Goal: Task Accomplishment & Management: Manage account settings

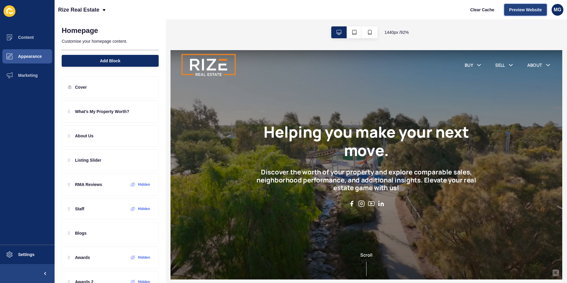
click at [524, 10] on span "Preview Website" at bounding box center [525, 10] width 33 height 6
click at [35, 41] on button "Content" at bounding box center [27, 37] width 55 height 19
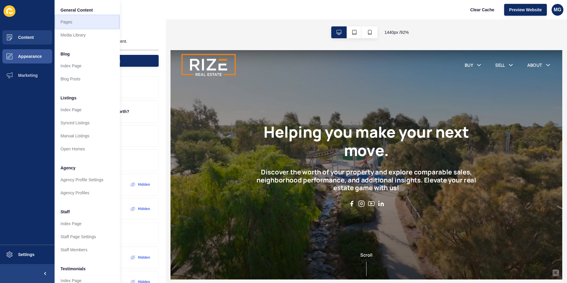
click at [73, 19] on link "Pages" at bounding box center [87, 21] width 65 height 13
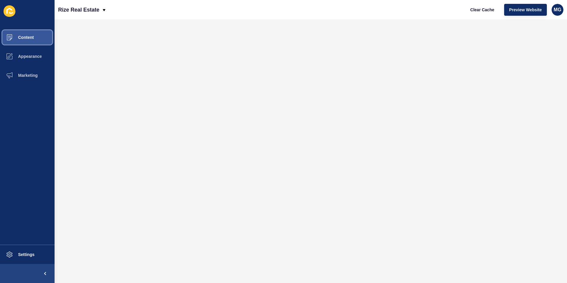
click at [18, 36] on span "Content" at bounding box center [16, 37] width 35 height 5
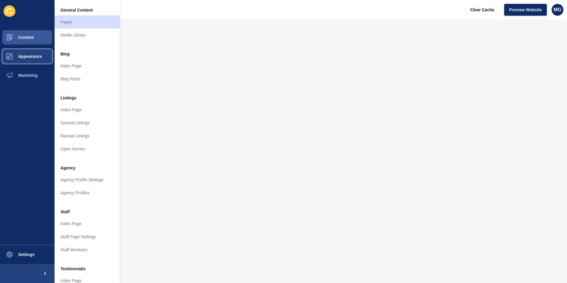
click at [31, 59] on button "Appearance" at bounding box center [27, 56] width 55 height 19
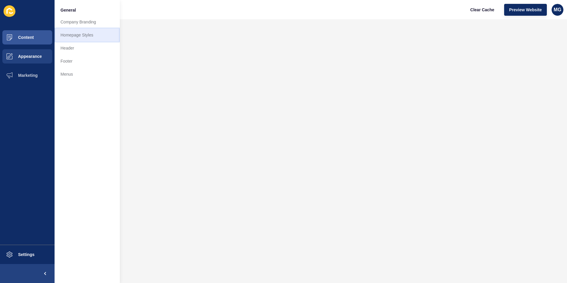
click at [85, 38] on link "Homepage Styles" at bounding box center [87, 34] width 65 height 13
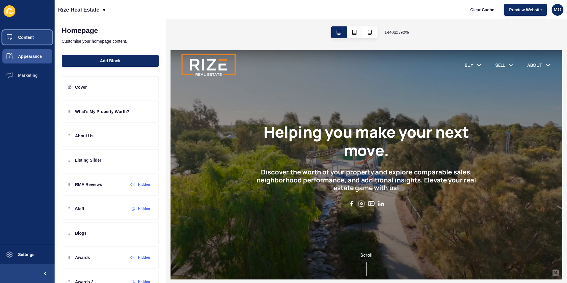
click at [29, 36] on span "Content" at bounding box center [16, 37] width 35 height 5
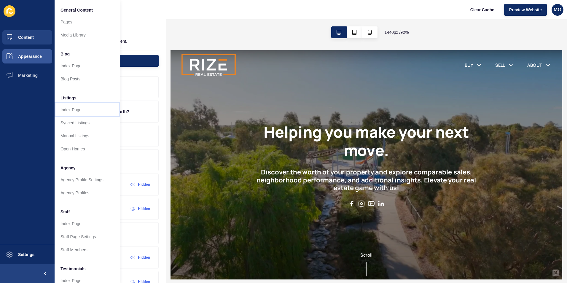
drag, startPoint x: 71, startPoint y: 113, endPoint x: 90, endPoint y: 124, distance: 22.2
click at [71, 113] on link "Index Page" at bounding box center [87, 109] width 65 height 13
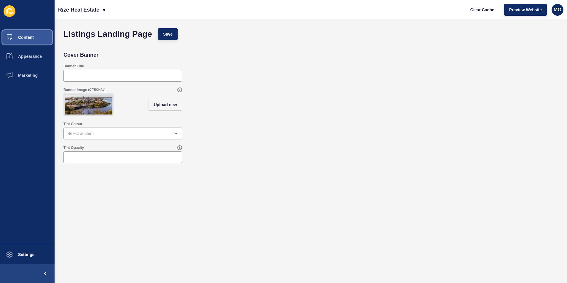
click at [28, 38] on span "Content" at bounding box center [16, 37] width 35 height 5
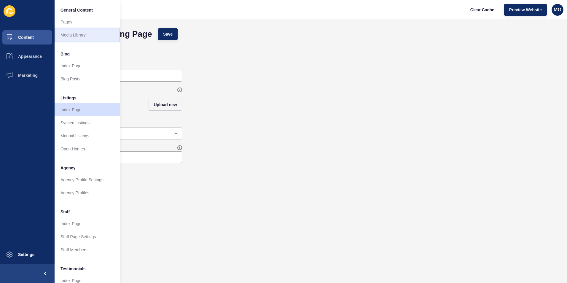
click at [83, 33] on link "Media Library" at bounding box center [87, 34] width 65 height 13
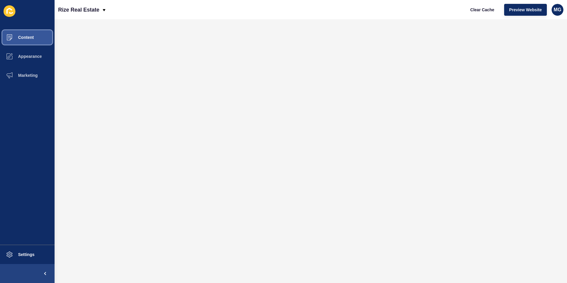
click at [37, 39] on button "Content" at bounding box center [27, 37] width 55 height 19
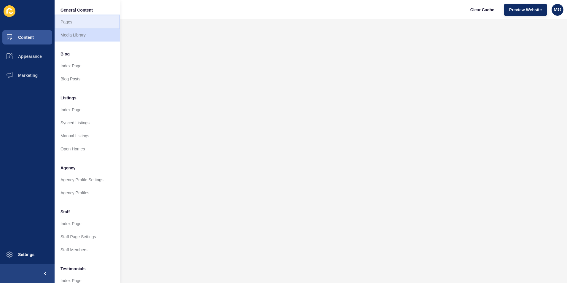
click at [75, 23] on link "Pages" at bounding box center [87, 21] width 65 height 13
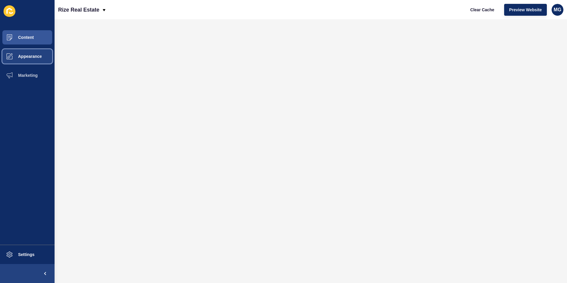
click at [31, 58] on span "Appearance" at bounding box center [20, 56] width 43 height 5
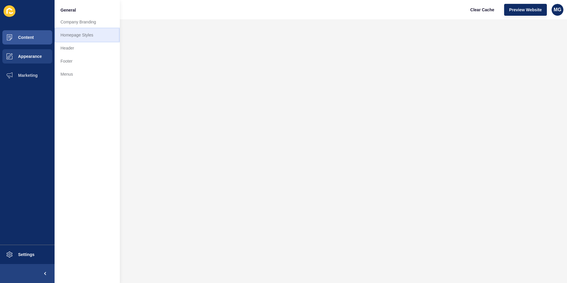
click at [83, 36] on link "Homepage Styles" at bounding box center [87, 34] width 65 height 13
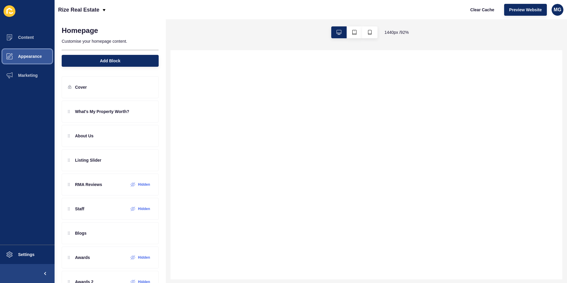
click at [21, 55] on span "Appearance" at bounding box center [20, 56] width 43 height 5
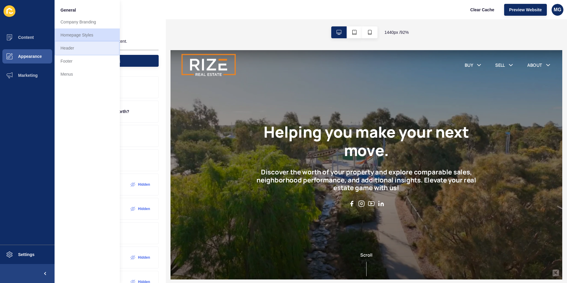
click at [68, 50] on link "Header" at bounding box center [87, 48] width 65 height 13
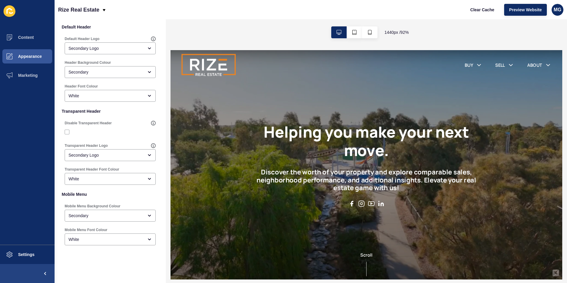
scroll to position [94, 0]
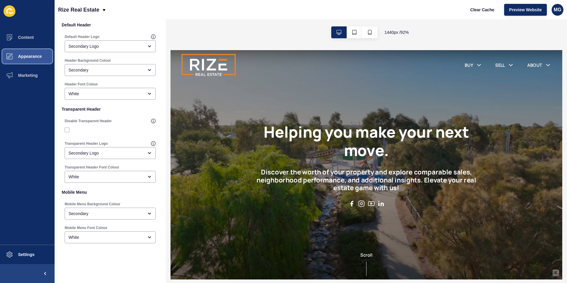
click at [29, 57] on span "Appearance" at bounding box center [20, 56] width 43 height 5
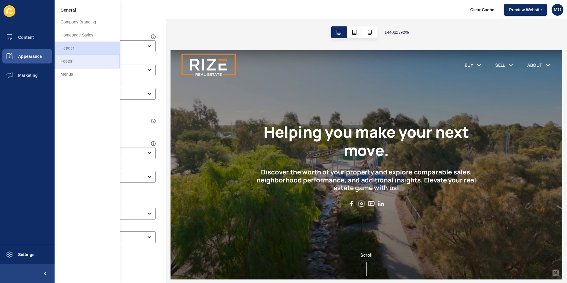
click at [81, 61] on link "Footer" at bounding box center [87, 61] width 65 height 13
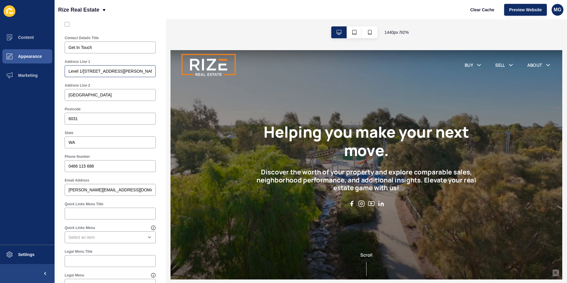
scroll to position [208, 0]
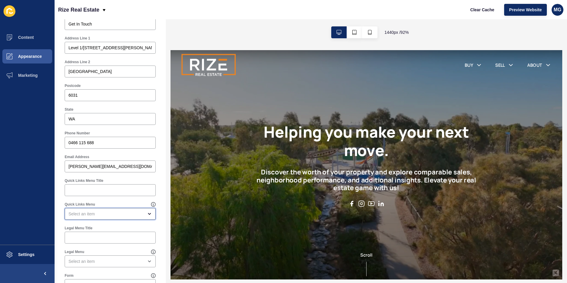
click at [79, 215] on div "open menu" at bounding box center [106, 214] width 75 height 6
click at [128, 203] on div "Quick Links Menu" at bounding box center [108, 204] width 86 height 5
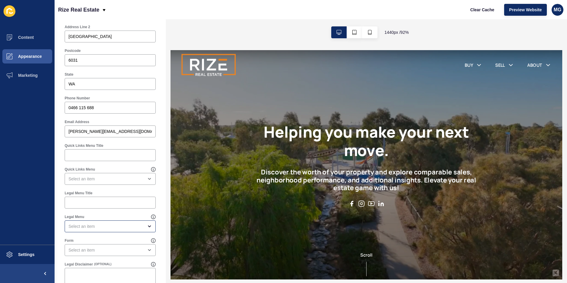
scroll to position [263, 0]
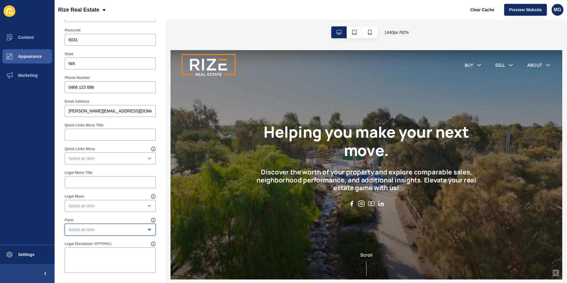
click at [90, 231] on div "open menu" at bounding box center [106, 230] width 75 height 6
click at [158, 182] on div "Footer Settings Save Footer Logo Secondary Logo Footer Background Colour Second…" at bounding box center [110, 19] width 111 height 527
click at [28, 61] on button "Appearance" at bounding box center [27, 56] width 55 height 19
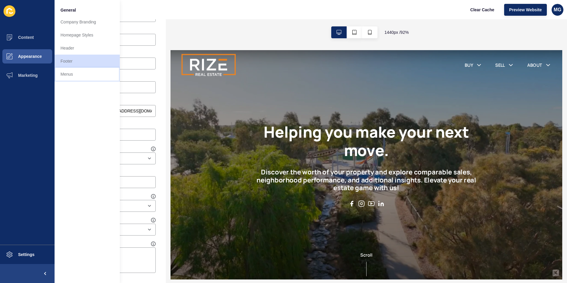
click at [71, 72] on link "Menus" at bounding box center [87, 74] width 65 height 13
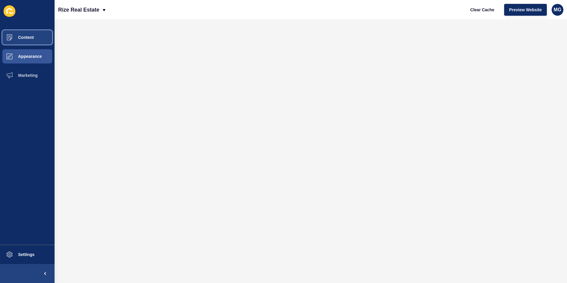
click at [26, 39] on span "Content" at bounding box center [16, 37] width 35 height 5
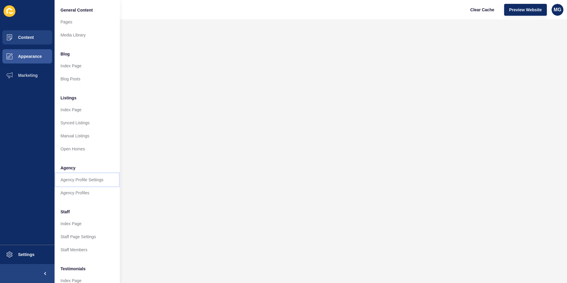
click at [81, 182] on link "Agency Profile Settings" at bounding box center [87, 179] width 65 height 13
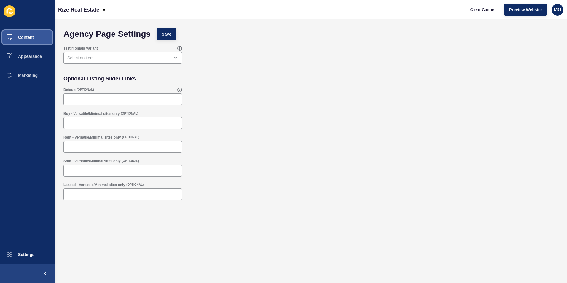
click at [32, 39] on span "Content" at bounding box center [16, 37] width 35 height 5
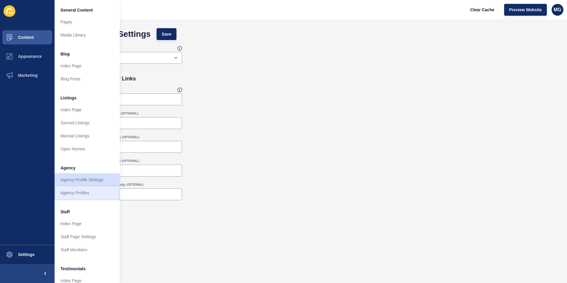
click at [77, 194] on link "Agency Profiles" at bounding box center [87, 192] width 65 height 13
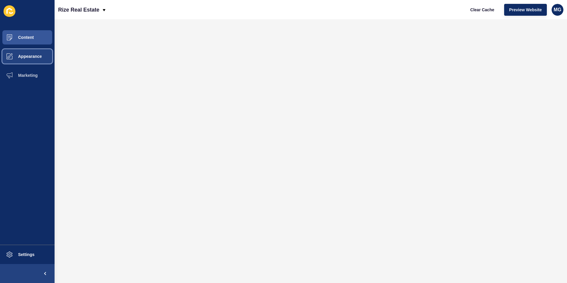
click at [27, 55] on span "Appearance" at bounding box center [20, 56] width 43 height 5
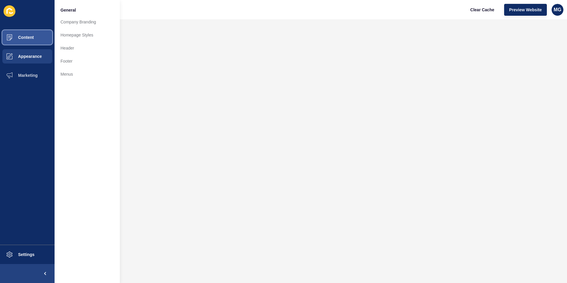
click at [25, 40] on button "Content" at bounding box center [27, 37] width 55 height 19
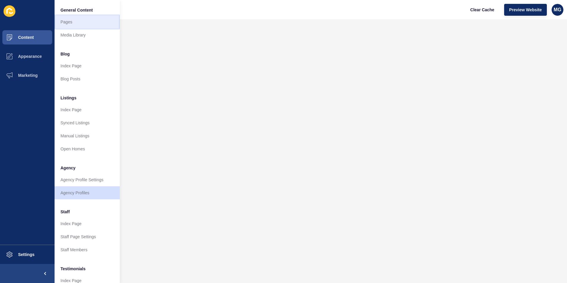
click at [73, 22] on link "Pages" at bounding box center [87, 21] width 65 height 13
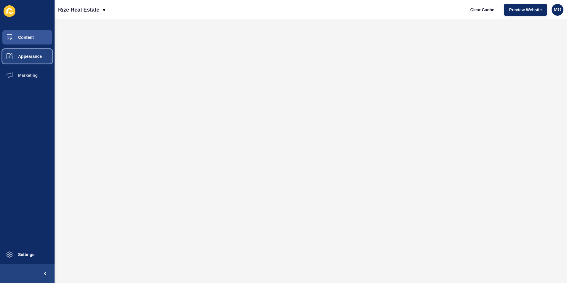
click at [26, 58] on span "Appearance" at bounding box center [20, 56] width 43 height 5
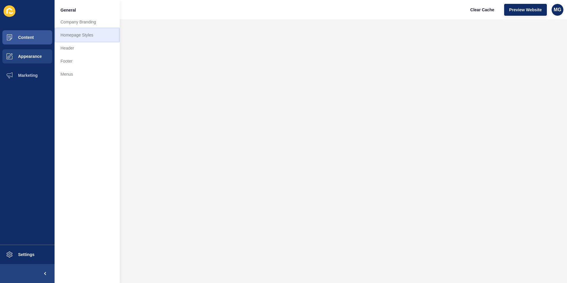
click at [86, 32] on link "Homepage Styles" at bounding box center [87, 34] width 65 height 13
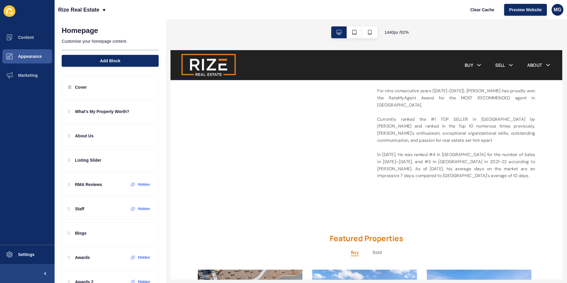
scroll to position [280, 0]
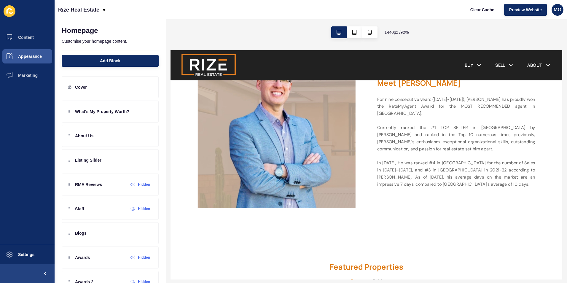
click at [476, 131] on p "For nine consecutive years ([DATE]-[DATE]), [PERSON_NAME] has proudly won the R…" at bounding box center [482, 150] width 172 height 100
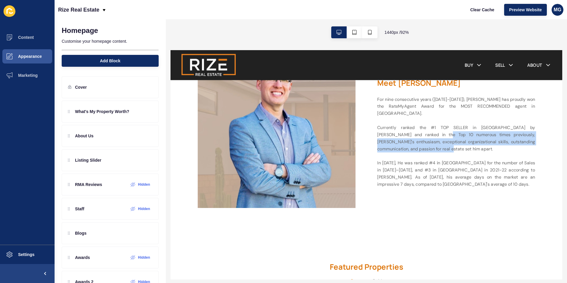
drag, startPoint x: 443, startPoint y: 141, endPoint x: 434, endPoint y: 137, distance: 10.1
click at [434, 137] on p "For nine consecutive years ([DATE]-[DATE]), [PERSON_NAME] has proudly won the R…" at bounding box center [482, 150] width 172 height 100
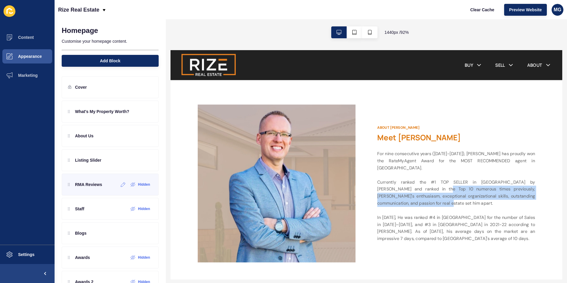
scroll to position [19, 0]
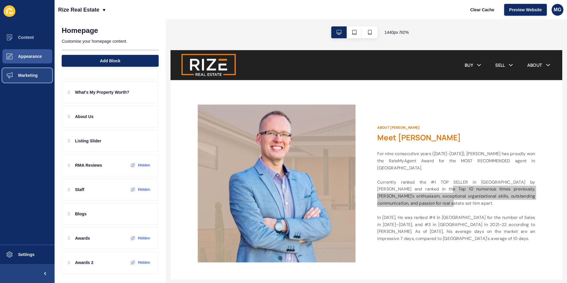
click at [28, 75] on span "Marketing" at bounding box center [18, 75] width 39 height 5
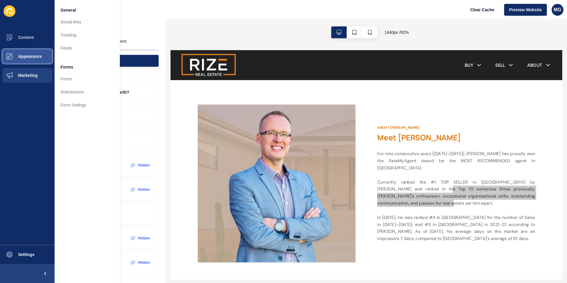
click at [33, 57] on span "Appearance" at bounding box center [20, 56] width 43 height 5
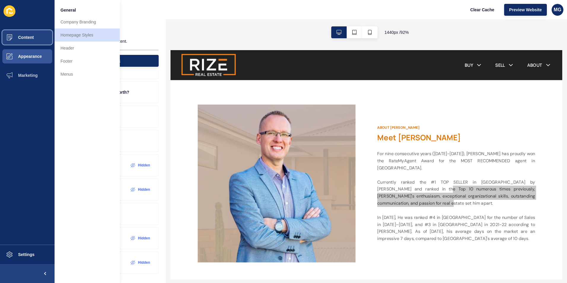
click at [29, 41] on button "Content" at bounding box center [27, 37] width 55 height 19
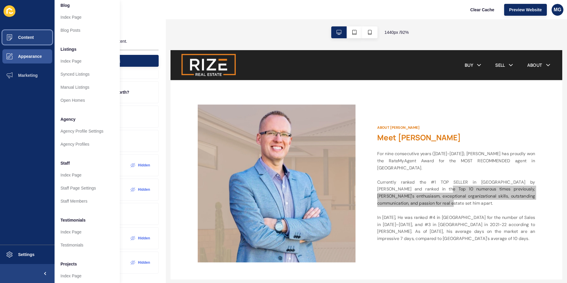
scroll to position [69, 0]
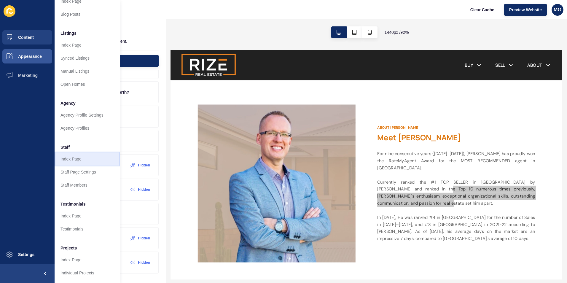
click at [77, 157] on link "Index Page" at bounding box center [87, 158] width 65 height 13
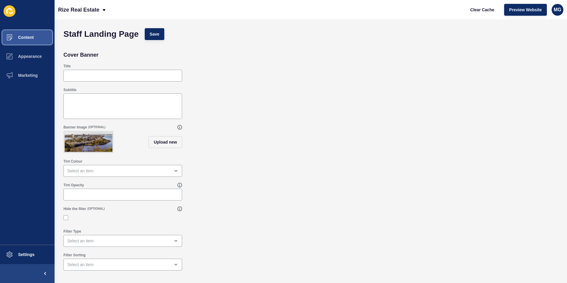
click at [31, 38] on span "Content" at bounding box center [16, 37] width 35 height 5
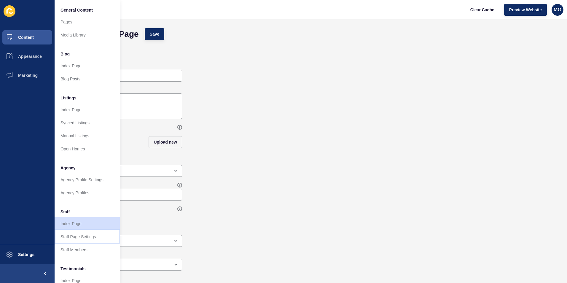
click at [75, 238] on link "Staff Page Settings" at bounding box center [87, 236] width 65 height 13
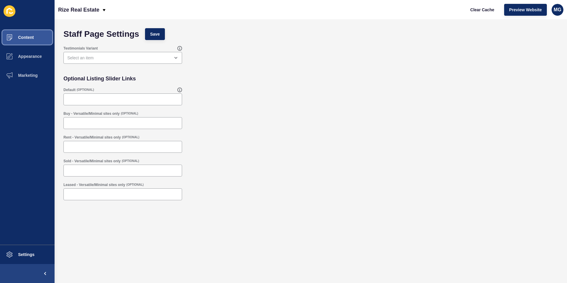
click at [33, 39] on span "Content" at bounding box center [16, 37] width 35 height 5
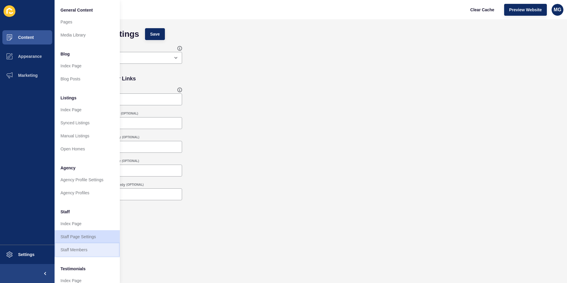
click at [71, 249] on link "Staff Members" at bounding box center [87, 249] width 65 height 13
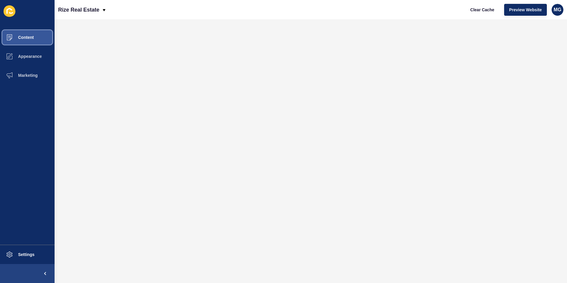
click at [24, 38] on span "Content" at bounding box center [16, 37] width 35 height 5
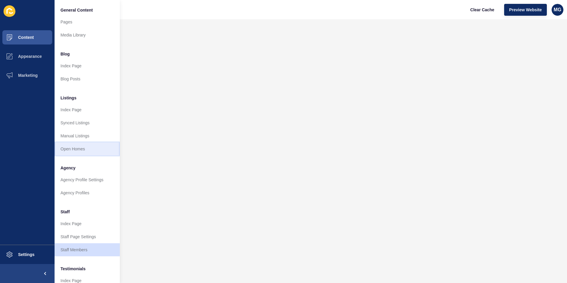
click at [78, 149] on link "Open Homes" at bounding box center [87, 148] width 65 height 13
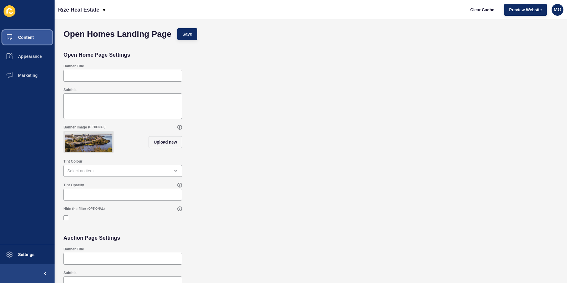
click at [28, 36] on span "Content" at bounding box center [16, 37] width 35 height 5
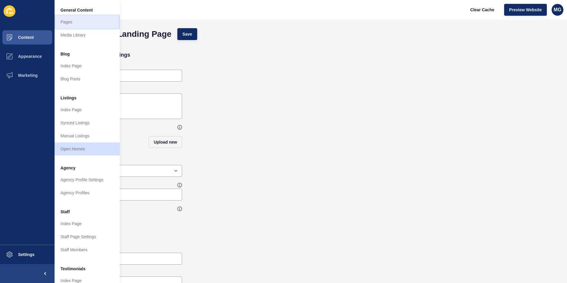
click at [75, 22] on link "Pages" at bounding box center [87, 21] width 65 height 13
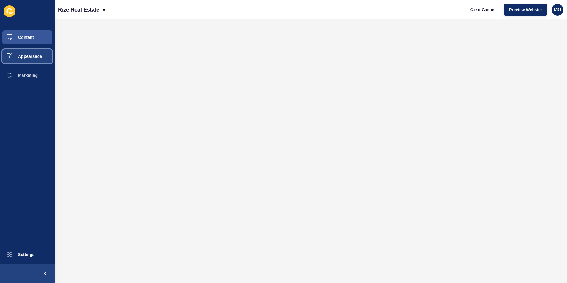
click at [32, 56] on span "Appearance" at bounding box center [20, 56] width 43 height 5
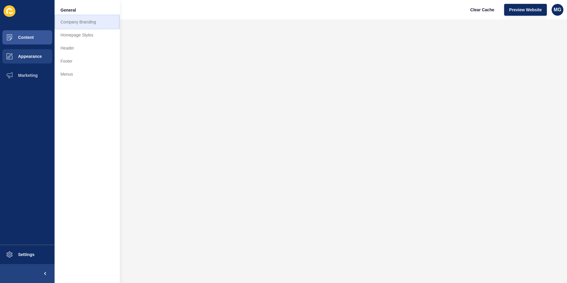
click at [82, 23] on link "Company Branding" at bounding box center [87, 21] width 65 height 13
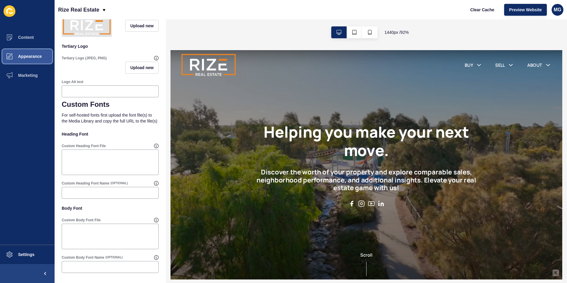
click at [32, 57] on span "Appearance" at bounding box center [20, 56] width 43 height 5
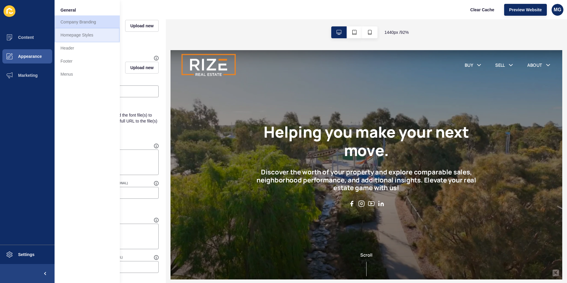
click at [85, 36] on link "Homepage Styles" at bounding box center [87, 34] width 65 height 13
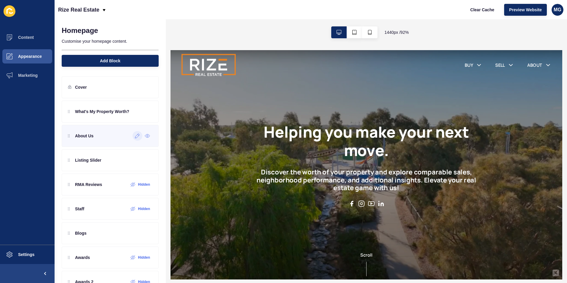
click at [135, 137] on icon at bounding box center [137, 135] width 5 height 5
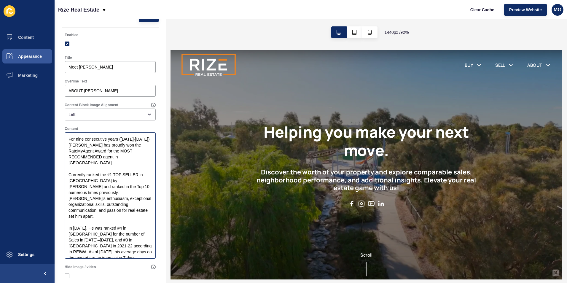
scroll to position [30, 0]
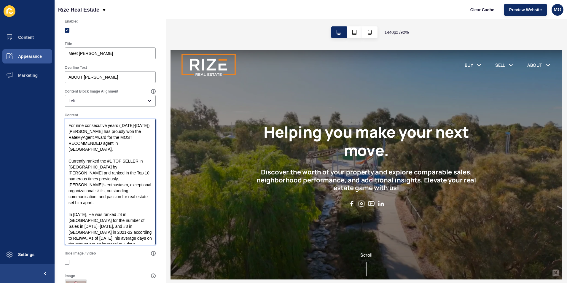
click at [115, 176] on textarea "For nine consecutive years ([DATE]-[DATE]), [PERSON_NAME] has proudly won the R…" at bounding box center [110, 182] width 89 height 125
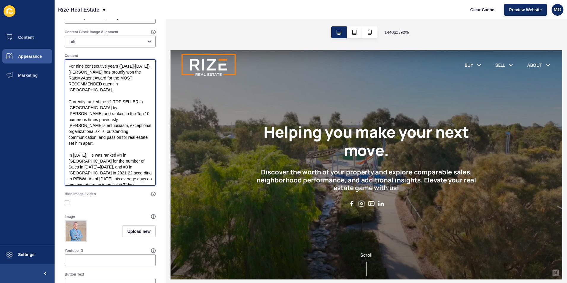
click at [116, 118] on textarea "For nine consecutive years ([DATE]-[DATE]), [PERSON_NAME] has proudly won the R…" at bounding box center [110, 122] width 89 height 125
click at [111, 137] on textarea "For nine consecutive years ([DATE]-[DATE]), [PERSON_NAME] has proudly won the R…" at bounding box center [110, 122] width 89 height 125
drag, startPoint x: 98, startPoint y: 183, endPoint x: 69, endPoint y: 62, distance: 123.8
click at [69, 62] on textarea "For nine consecutive years ([DATE]-[DATE]), [PERSON_NAME] has proudly won the R…" at bounding box center [110, 122] width 89 height 125
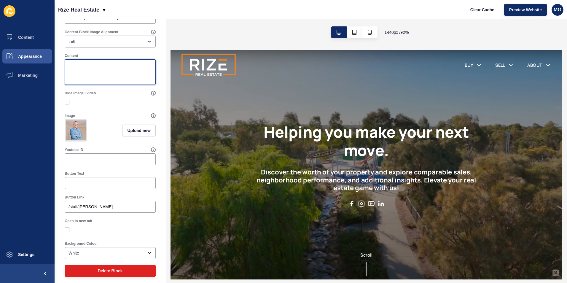
click at [96, 67] on textarea "Content" at bounding box center [110, 72] width 89 height 24
paste textarea "Established in [DATE], Rize Real Estate was founded by Licensee, [PERSON_NAME],…"
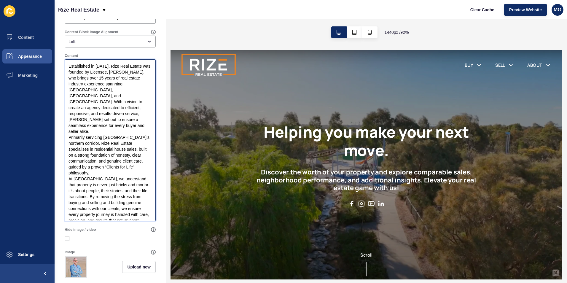
click at [117, 115] on textarea "Established in [DATE], Rize Real Estate was founded by Licensee, [PERSON_NAME],…" at bounding box center [110, 140] width 89 height 160
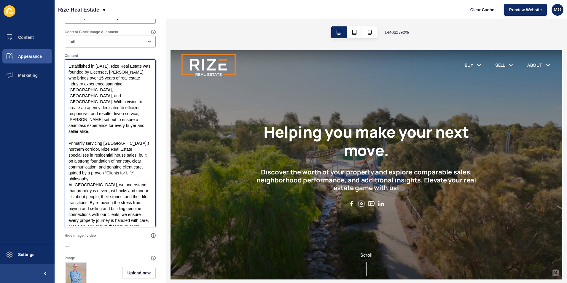
click at [99, 162] on textarea "Established in [DATE], Rize Real Estate was founded by Licensee, [PERSON_NAME],…" at bounding box center [110, 143] width 89 height 166
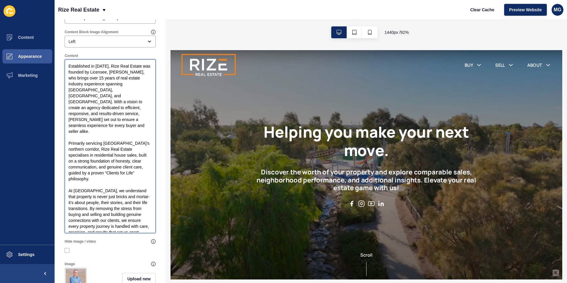
click at [79, 232] on textarea "Established in [DATE], Rize Real Estate was founded by Licensee, [PERSON_NAME],…" at bounding box center [110, 146] width 89 height 172
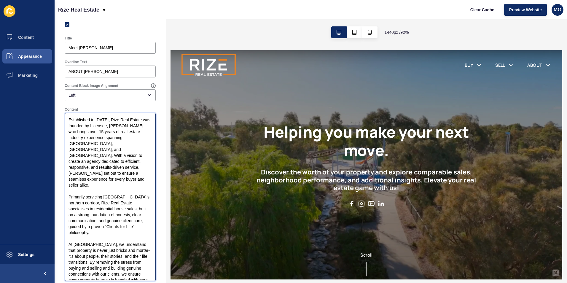
scroll to position [0, 0]
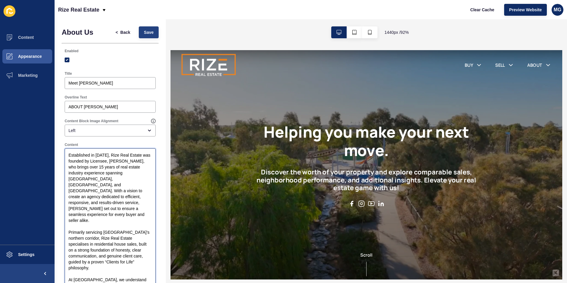
type textarea "Established in [DATE], Rize Real Estate was founded by Licensee, [PERSON_NAME],…"
click at [144, 34] on span "Save" at bounding box center [149, 32] width 10 height 6
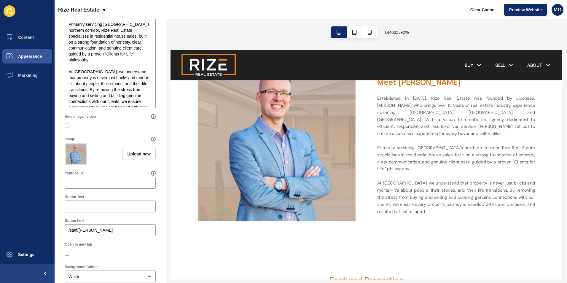
scroll to position [237, 0]
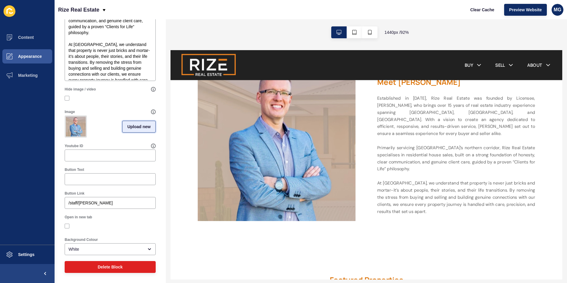
drag, startPoint x: 133, startPoint y: 127, endPoint x: 15, endPoint y: 110, distance: 119.6
click at [133, 127] on span "Upload new" at bounding box center [138, 127] width 23 height 6
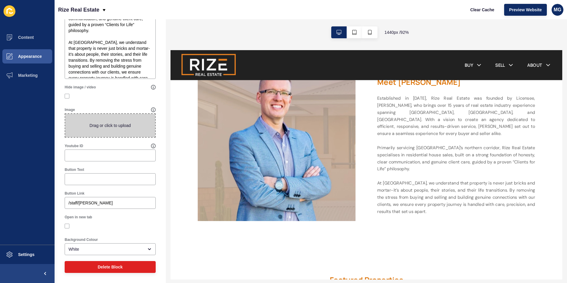
click at [108, 128] on span at bounding box center [110, 125] width 90 height 23
click at [65, 114] on input "Drag or click to upload" at bounding box center [65, 114] width 0 height 0
type input "C:\fakepath\[PERSON_NAME].png"
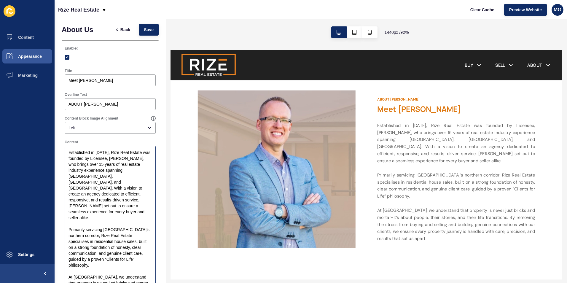
scroll to position [0, 0]
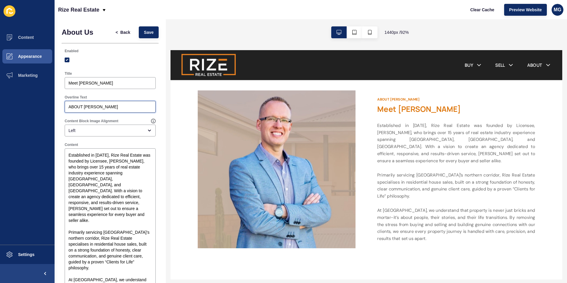
click at [118, 107] on input "ABOUT [PERSON_NAME]" at bounding box center [110, 107] width 83 height 6
drag, startPoint x: 133, startPoint y: 109, endPoint x: 64, endPoint y: 109, distance: 68.8
click at [64, 109] on div "Overline Text ABOUT [PERSON_NAME]" at bounding box center [110, 104] width 97 height 24
click at [123, 82] on input "Meet [PERSON_NAME]" at bounding box center [110, 83] width 83 height 6
drag, startPoint x: 133, startPoint y: 84, endPoint x: 57, endPoint y: 83, distance: 75.6
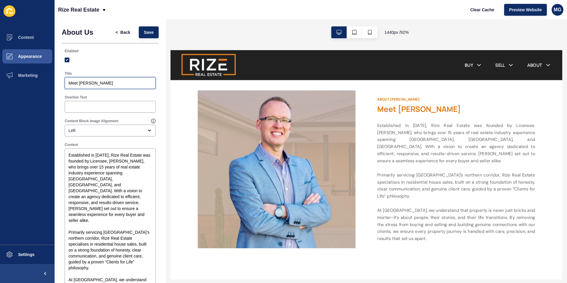
click at [57, 83] on div "About Us < Back Save Enabled Title Meet [PERSON_NAME] Overline Text Content Blo…" at bounding box center [110, 274] width 111 height 510
type input "ABOUT US"
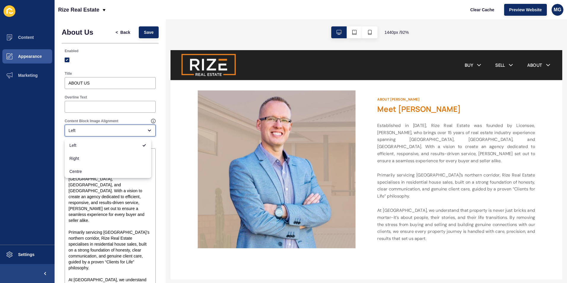
click at [76, 132] on div "Left" at bounding box center [106, 131] width 75 height 6
click at [78, 172] on span "Centre" at bounding box center [107, 171] width 77 height 6
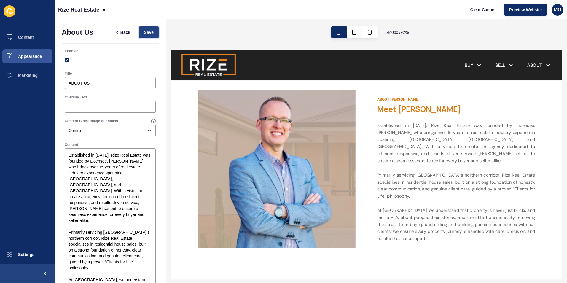
click at [143, 36] on button "Save" at bounding box center [149, 32] width 20 height 12
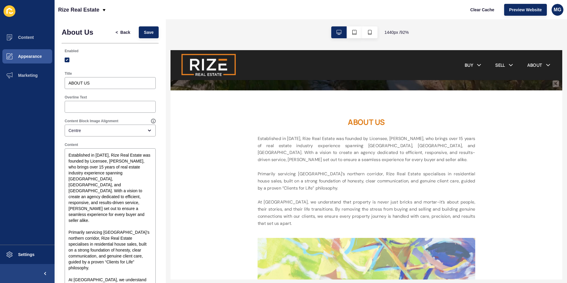
scroll to position [228, 0]
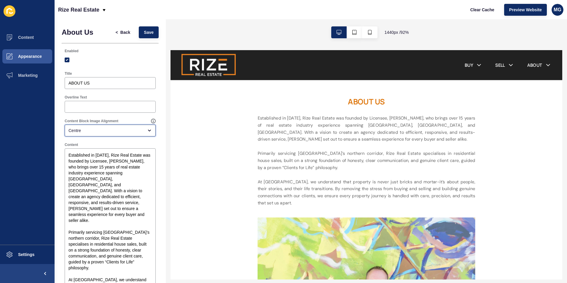
click at [77, 129] on div "Centre" at bounding box center [106, 131] width 75 height 6
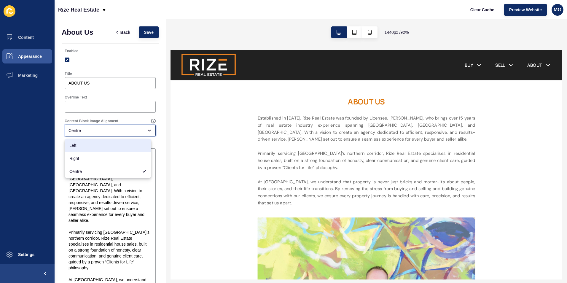
click at [77, 143] on span "Left" at bounding box center [107, 145] width 77 height 6
type input "Left"
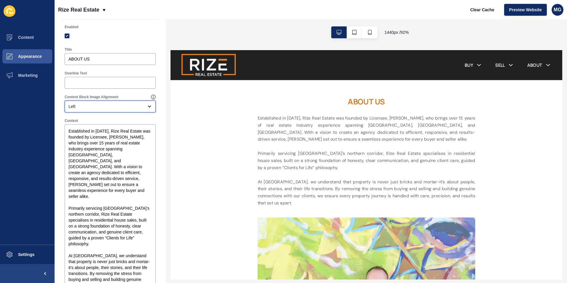
scroll to position [0, 0]
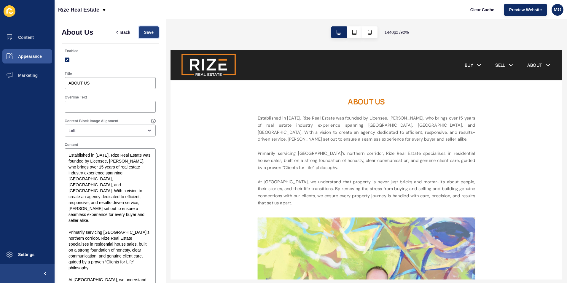
click at [144, 32] on span "Save" at bounding box center [149, 32] width 10 height 6
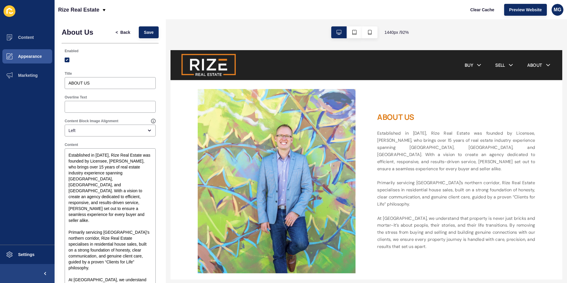
scroll to position [248, 0]
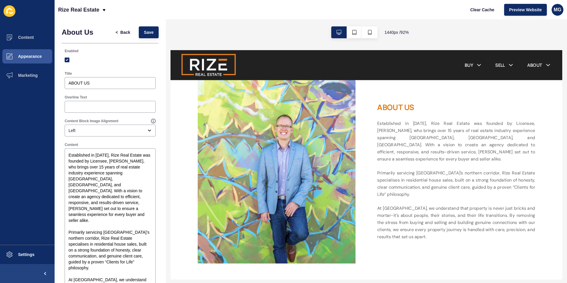
drag, startPoint x: 595, startPoint y: 74, endPoint x: 734, endPoint y: 172, distance: 170.4
click at [108, 174] on textarea "Established in [DATE], Rize Real Estate was founded by Licensee, [PERSON_NAME],…" at bounding box center [110, 232] width 89 height 166
type textarea "Established in [DATE], Rize Real Estate was founded by Licensee, [PERSON_NAME],…"
click at [144, 33] on span "Save" at bounding box center [149, 32] width 10 height 6
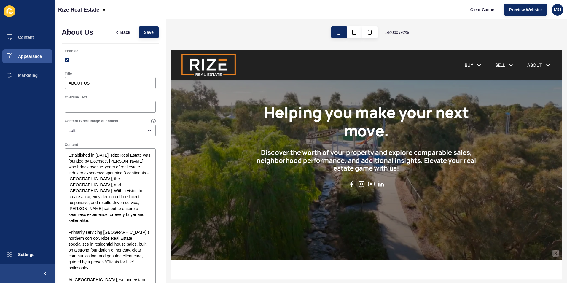
scroll to position [18, 0]
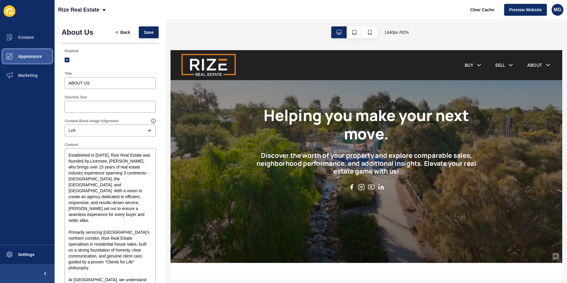
click at [34, 56] on span "Appearance" at bounding box center [20, 56] width 43 height 5
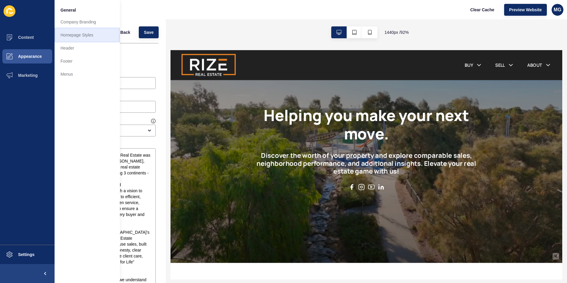
click at [73, 34] on link "Homepage Styles" at bounding box center [87, 34] width 65 height 13
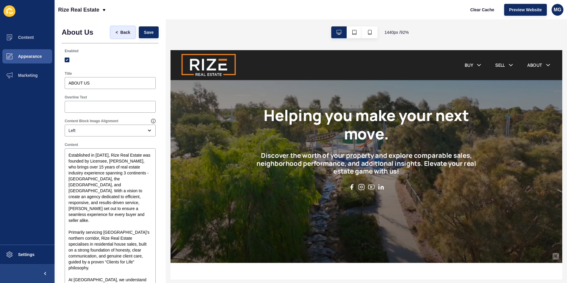
click at [120, 31] on span "Back" at bounding box center [125, 32] width 10 height 6
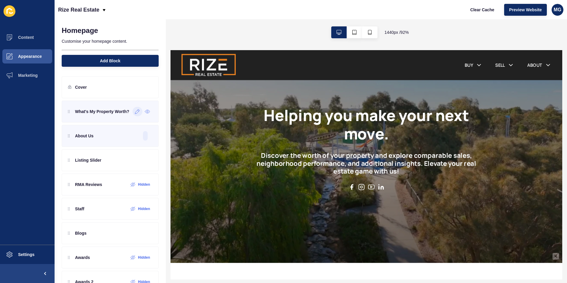
click at [133, 116] on div at bounding box center [138, 111] width 10 height 9
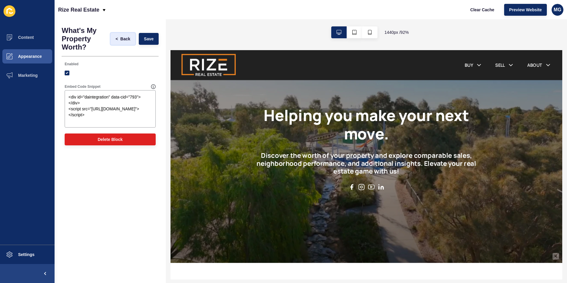
click at [126, 36] on button "< Back" at bounding box center [123, 39] width 25 height 12
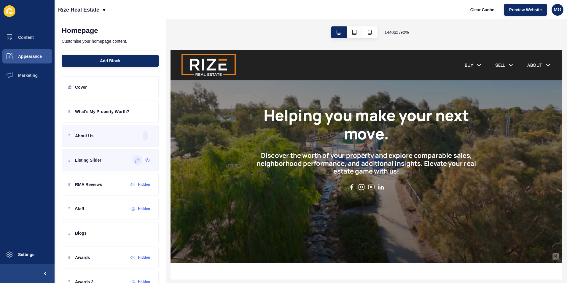
click at [135, 160] on icon at bounding box center [137, 160] width 5 height 5
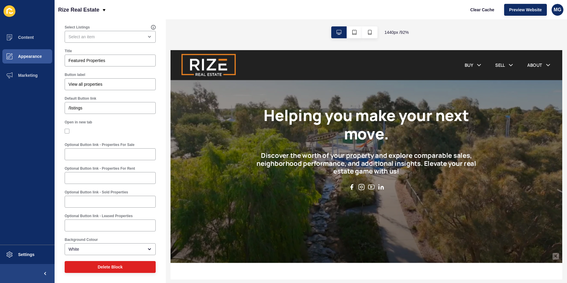
scroll to position [0, 0]
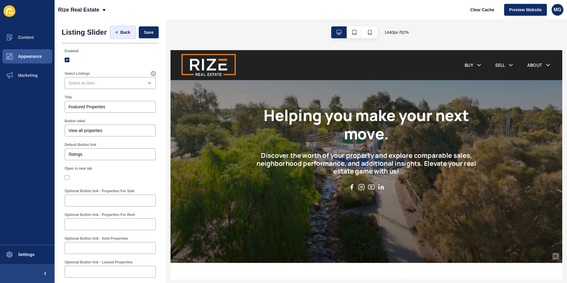
click at [123, 33] on span "Back" at bounding box center [125, 32] width 10 height 6
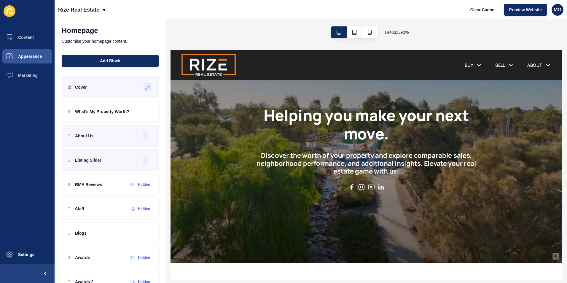
click at [143, 87] on div at bounding box center [148, 86] width 10 height 9
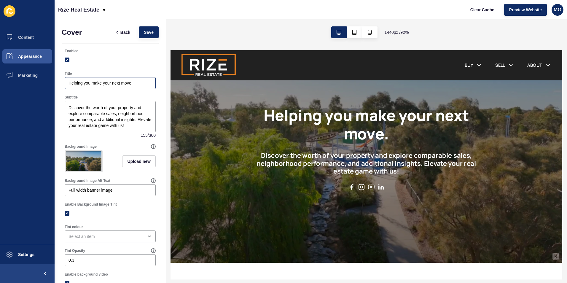
click at [67, 83] on div "Helping you make your next move." at bounding box center [110, 83] width 91 height 12
click at [68, 83] on div "Helping you make your next move." at bounding box center [110, 83] width 91 height 12
click at [68, 84] on div "Helping you make your next move." at bounding box center [110, 83] width 91 height 12
click at [69, 82] on input "Helping you make your next move." at bounding box center [110, 83] width 83 height 6
type input "Rize Real Estate. Helping you make your next move."
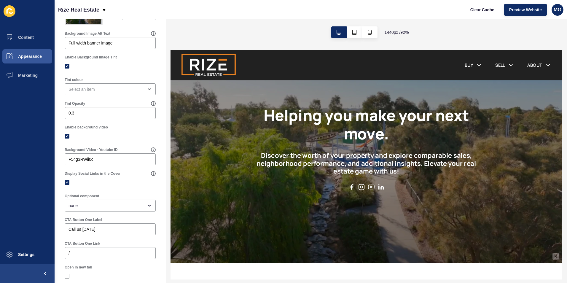
scroll to position [148, 0]
drag, startPoint x: 129, startPoint y: 163, endPoint x: 61, endPoint y: 162, distance: 68.5
click at [61, 162] on div "Cover < Back Save Enabled Title Rize Real Estate. Helping you make your next mo…" at bounding box center [110, 142] width 111 height 542
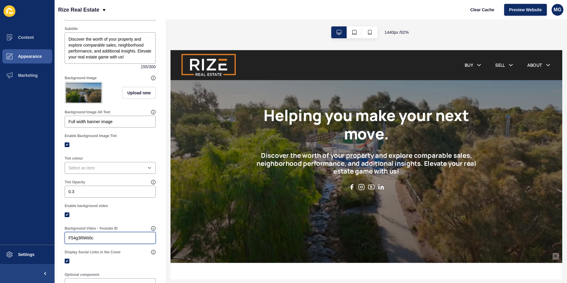
scroll to position [0, 0]
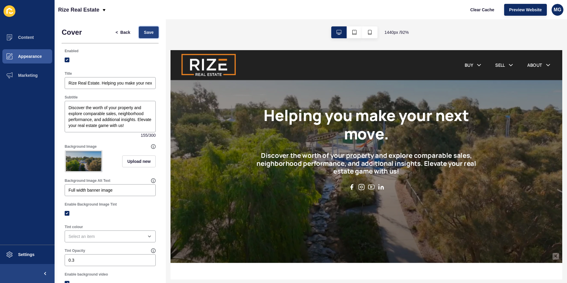
click at [147, 34] on span "Save" at bounding box center [149, 32] width 10 height 6
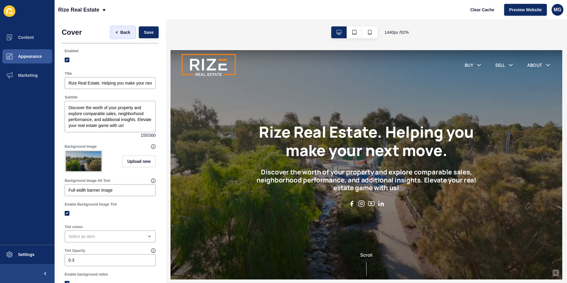
click at [121, 30] on span "Back" at bounding box center [125, 32] width 10 height 6
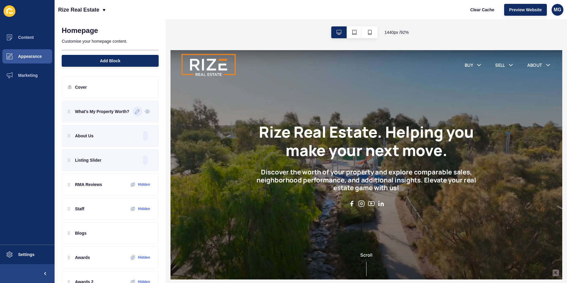
click at [135, 114] on icon at bounding box center [137, 111] width 5 height 5
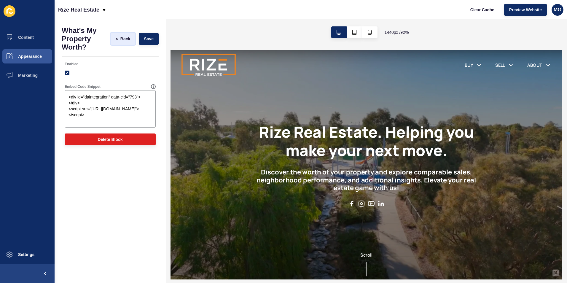
click at [126, 41] on span "Back" at bounding box center [125, 39] width 10 height 6
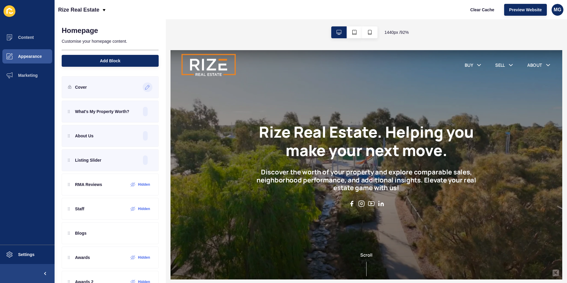
click at [145, 86] on icon at bounding box center [147, 87] width 5 height 5
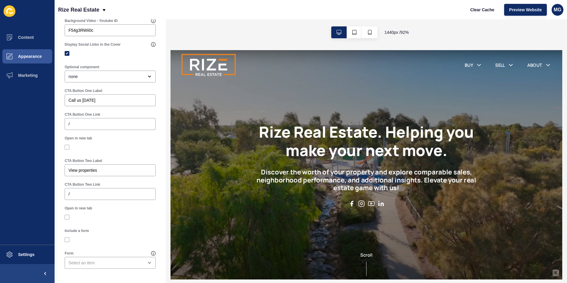
scroll to position [282, 0]
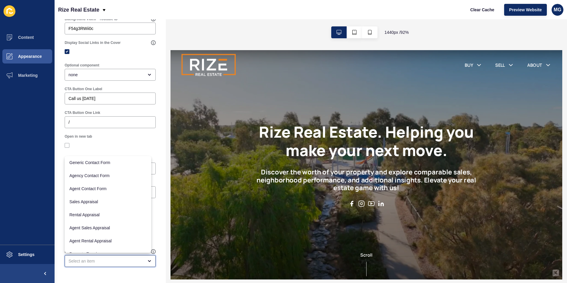
click at [77, 261] on div "close menu" at bounding box center [106, 261] width 75 height 6
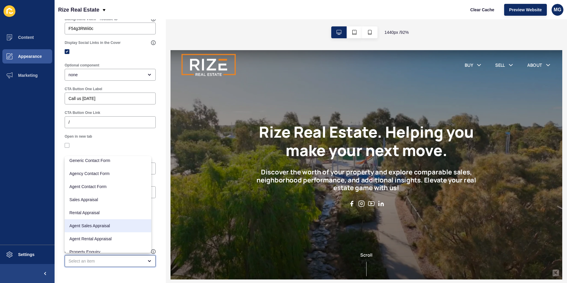
scroll to position [0, 0]
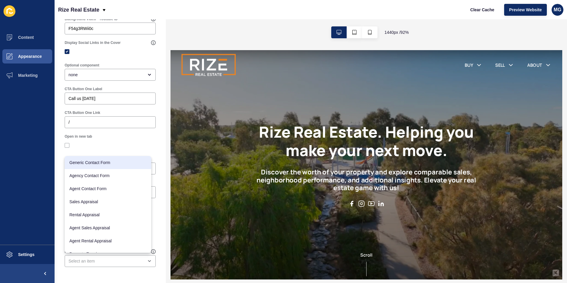
click at [141, 146] on div at bounding box center [110, 145] width 91 height 5
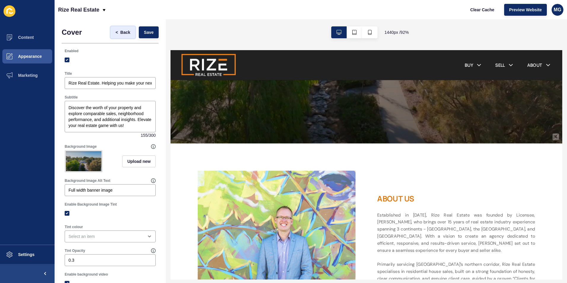
click at [123, 32] on span "Back" at bounding box center [125, 32] width 10 height 6
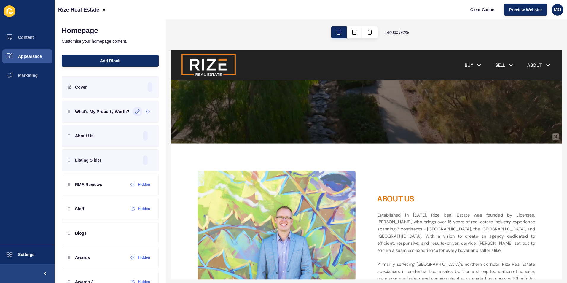
click at [135, 114] on icon at bounding box center [137, 111] width 5 height 5
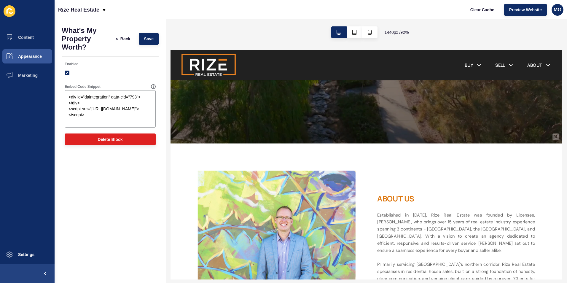
click at [77, 42] on h1 "What's My Property Worth?" at bounding box center [86, 38] width 49 height 25
click at [129, 37] on span "Back" at bounding box center [125, 39] width 10 height 6
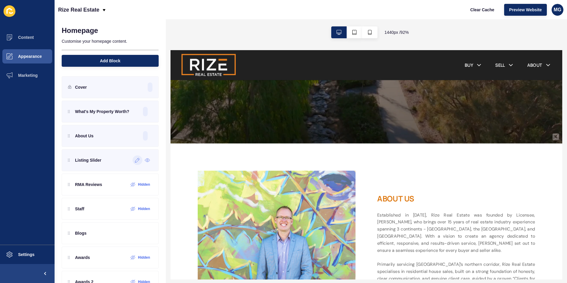
click at [135, 159] on icon at bounding box center [137, 160] width 5 height 5
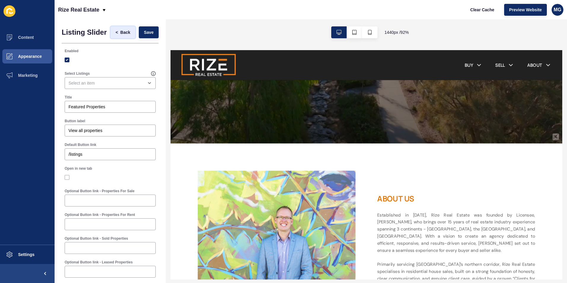
click at [124, 35] on span "Back" at bounding box center [125, 32] width 10 height 6
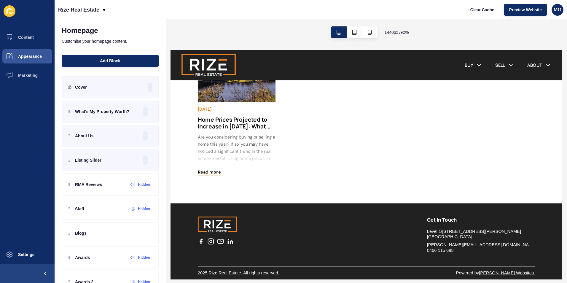
scroll to position [819, 0]
click at [121, 210] on icon at bounding box center [123, 209] width 4 height 4
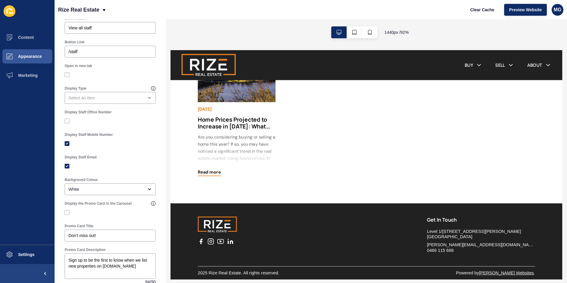
scroll to position [152, 0]
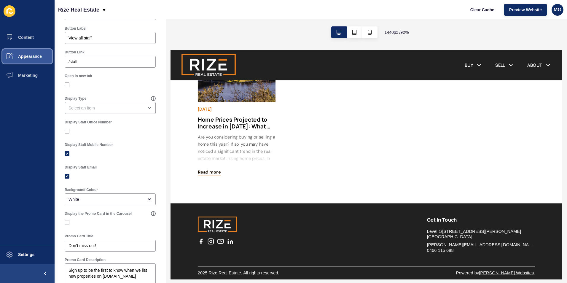
click at [27, 57] on span "Appearance" at bounding box center [20, 56] width 43 height 5
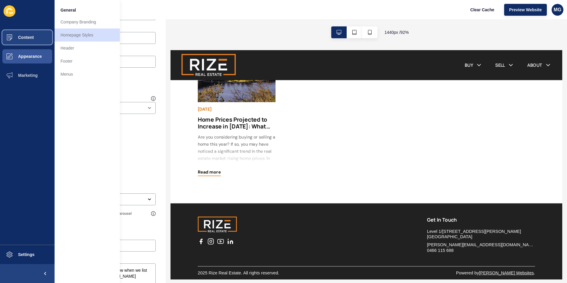
click at [26, 39] on span "Content" at bounding box center [16, 37] width 35 height 5
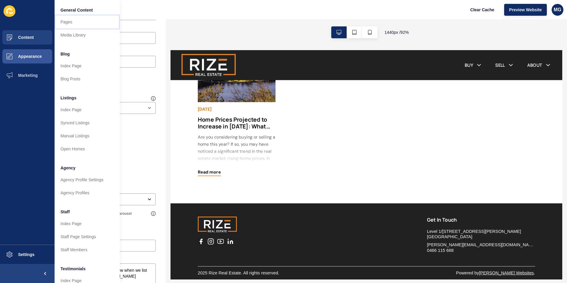
drag, startPoint x: 70, startPoint y: 24, endPoint x: 74, endPoint y: 30, distance: 7.2
click at [70, 24] on link "Pages" at bounding box center [87, 21] width 65 height 13
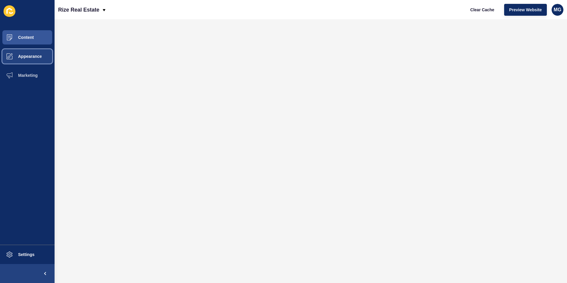
click at [42, 56] on button "Appearance" at bounding box center [27, 56] width 55 height 19
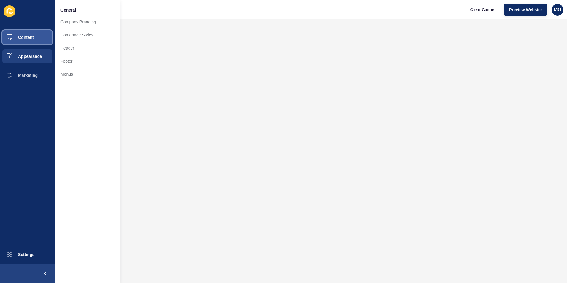
click at [32, 39] on span "Content" at bounding box center [16, 37] width 35 height 5
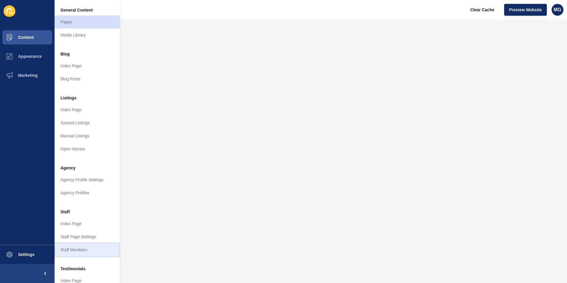
click at [79, 249] on link "Staff Members" at bounding box center [87, 249] width 65 height 13
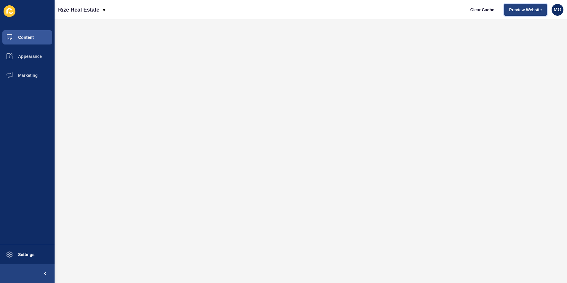
click at [527, 10] on span "Preview Website" at bounding box center [525, 10] width 33 height 6
click at [519, 12] on span "Preview Website" at bounding box center [525, 10] width 33 height 6
click at [31, 56] on span "Appearance" at bounding box center [20, 56] width 43 height 5
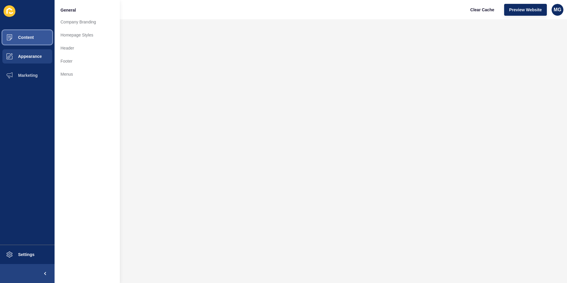
click at [26, 40] on button "Content" at bounding box center [27, 37] width 55 height 19
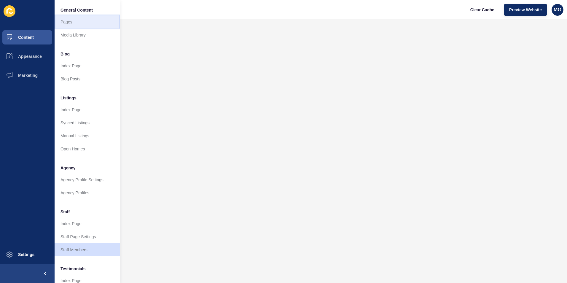
click at [72, 22] on link "Pages" at bounding box center [87, 21] width 65 height 13
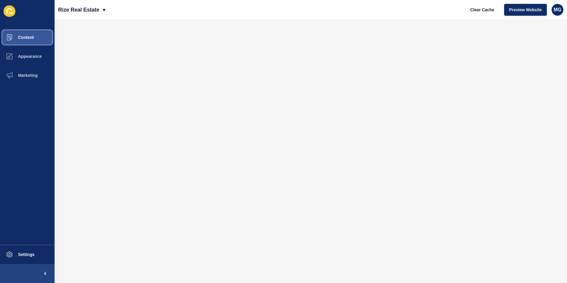
click at [28, 37] on span "Content" at bounding box center [16, 37] width 35 height 5
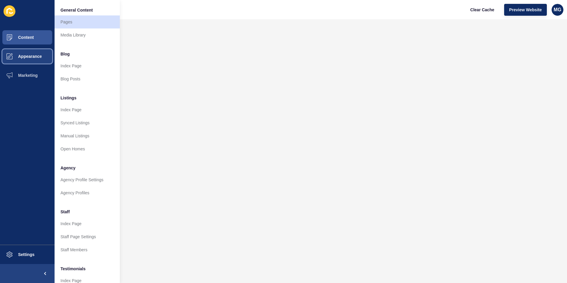
click at [27, 56] on span "Appearance" at bounding box center [20, 56] width 43 height 5
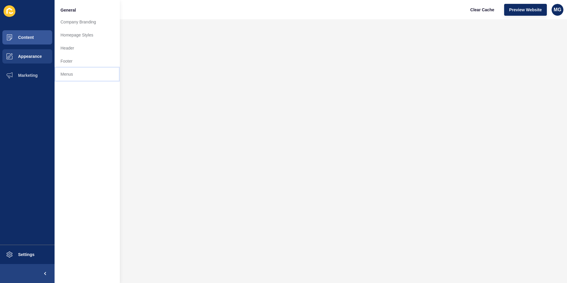
drag, startPoint x: 72, startPoint y: 74, endPoint x: 83, endPoint y: 80, distance: 12.9
click at [72, 74] on link "Menus" at bounding box center [87, 74] width 65 height 13
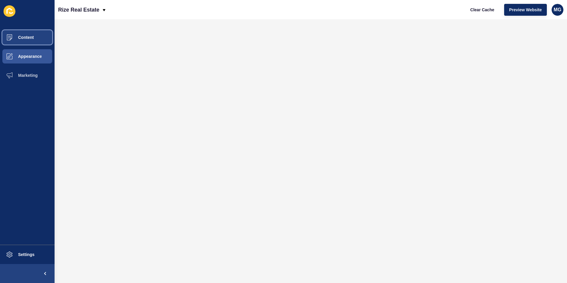
click at [31, 37] on span "Content" at bounding box center [16, 37] width 35 height 5
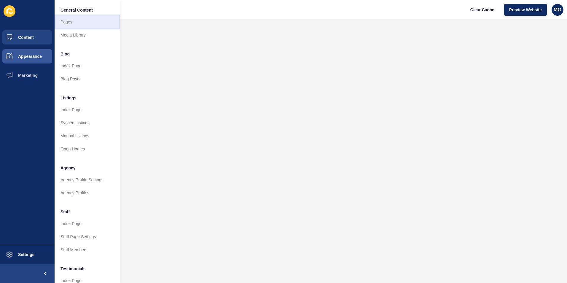
click at [76, 22] on link "Pages" at bounding box center [87, 21] width 65 height 13
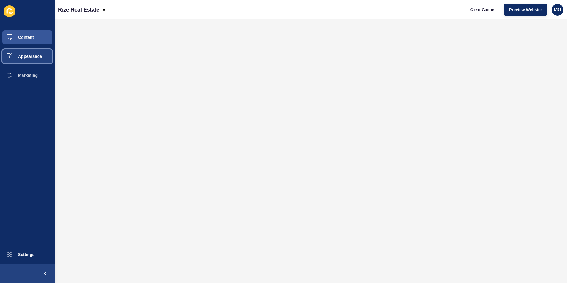
click at [36, 54] on span "Appearance" at bounding box center [20, 56] width 43 height 5
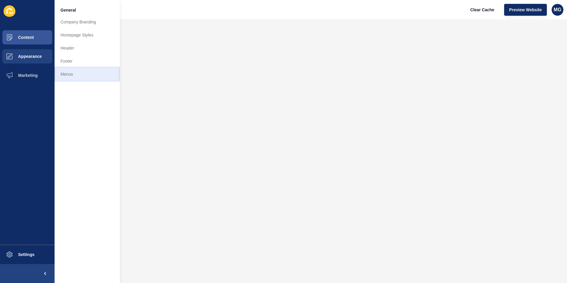
click at [75, 74] on link "Menus" at bounding box center [87, 74] width 65 height 13
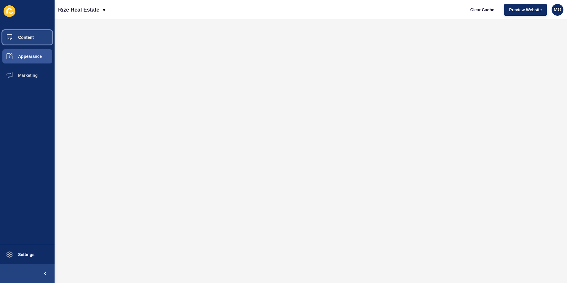
click at [36, 37] on button "Content" at bounding box center [27, 37] width 55 height 19
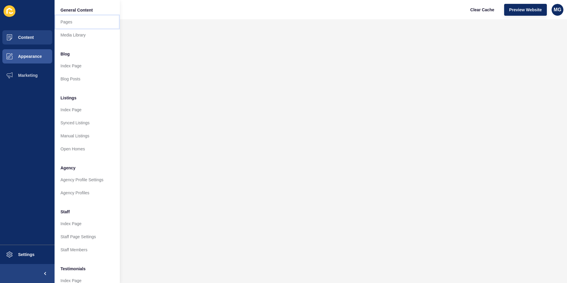
drag, startPoint x: 73, startPoint y: 23, endPoint x: 77, endPoint y: 23, distance: 3.9
click at [73, 23] on link "Pages" at bounding box center [87, 21] width 65 height 13
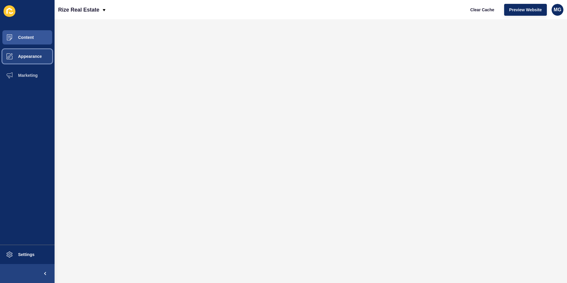
click at [30, 57] on span "Appearance" at bounding box center [20, 56] width 43 height 5
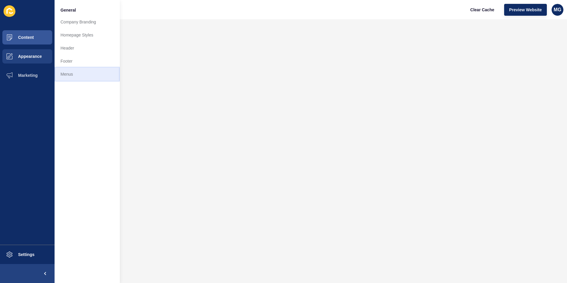
click at [79, 74] on link "Menus" at bounding box center [87, 74] width 65 height 13
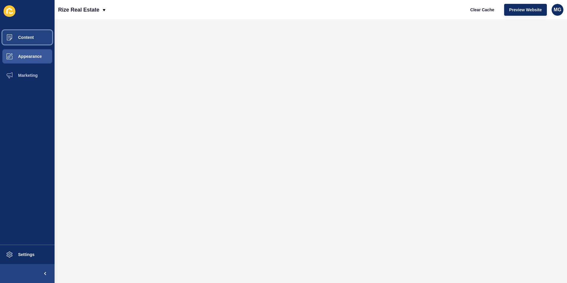
click at [31, 36] on span "Content" at bounding box center [16, 37] width 35 height 5
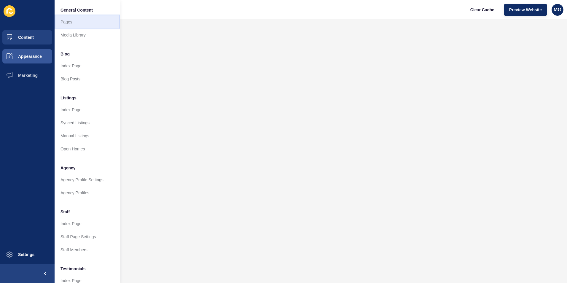
click at [74, 22] on link "Pages" at bounding box center [87, 21] width 65 height 13
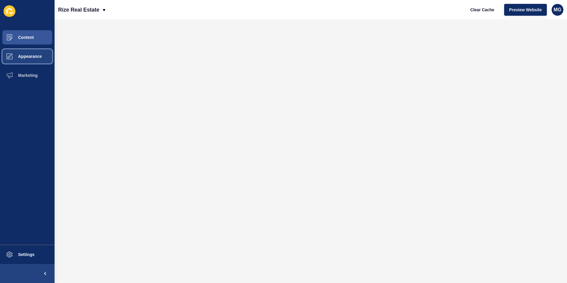
click at [27, 59] on button "Appearance" at bounding box center [27, 56] width 55 height 19
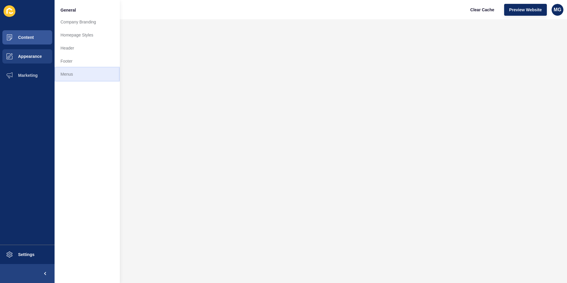
click at [73, 76] on link "Menus" at bounding box center [87, 74] width 65 height 13
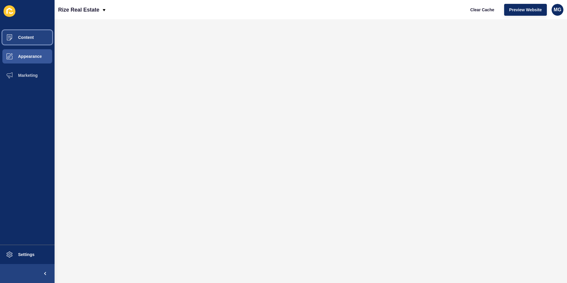
click at [33, 33] on button "Content" at bounding box center [27, 37] width 55 height 19
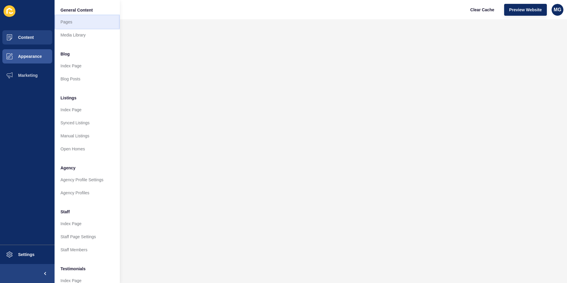
click at [79, 20] on link "Pages" at bounding box center [87, 21] width 65 height 13
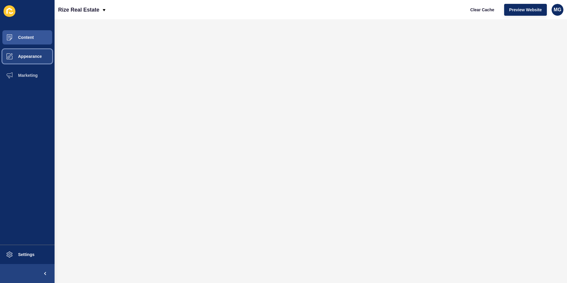
click at [34, 61] on button "Appearance" at bounding box center [27, 56] width 55 height 19
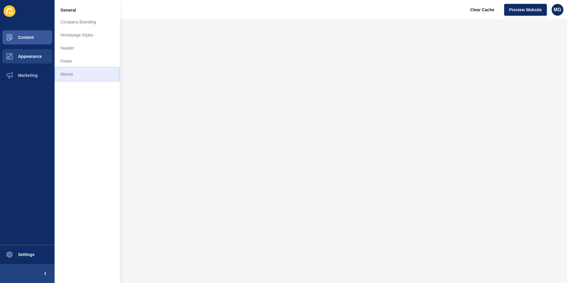
click at [70, 77] on link "Menus" at bounding box center [87, 74] width 65 height 13
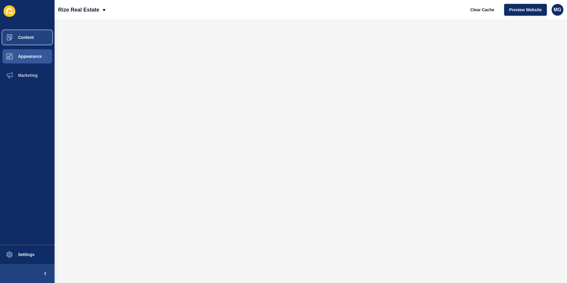
click at [24, 37] on span "Content" at bounding box center [16, 37] width 35 height 5
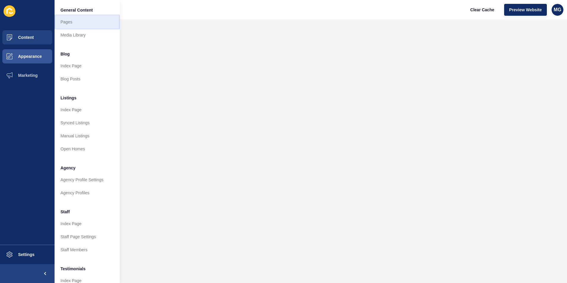
click at [69, 24] on link "Pages" at bounding box center [87, 21] width 65 height 13
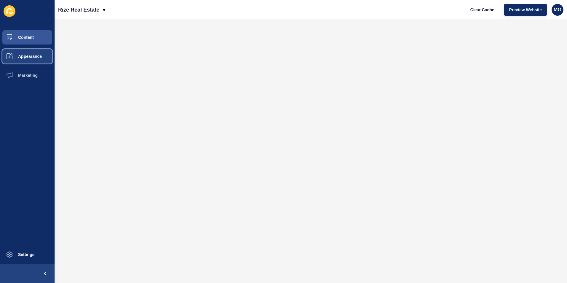
click at [18, 55] on span "Appearance" at bounding box center [20, 56] width 43 height 5
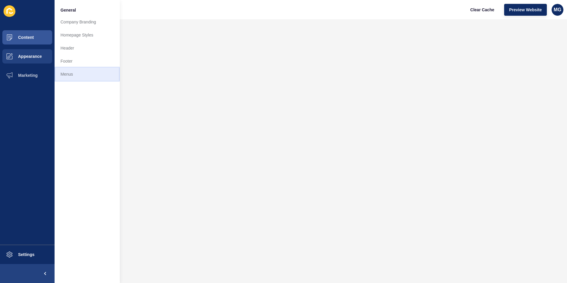
click at [75, 76] on link "Menus" at bounding box center [87, 74] width 65 height 13
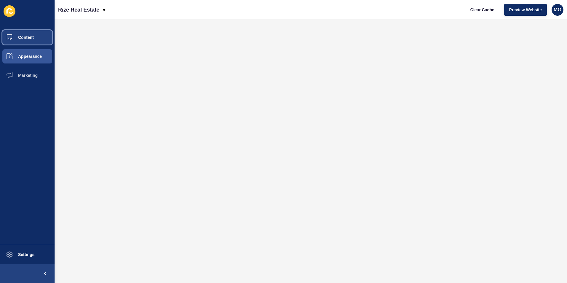
click at [27, 41] on button "Content" at bounding box center [27, 37] width 55 height 19
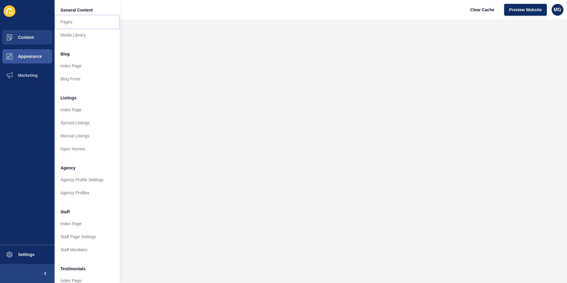
drag, startPoint x: 77, startPoint y: 23, endPoint x: 87, endPoint y: 32, distance: 13.0
click at [77, 23] on link "Pages" at bounding box center [87, 21] width 65 height 13
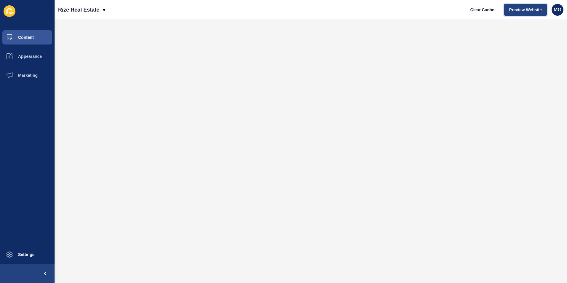
click at [519, 8] on span "Preview Website" at bounding box center [525, 10] width 33 height 6
click at [27, 41] on button "Content" at bounding box center [27, 37] width 55 height 19
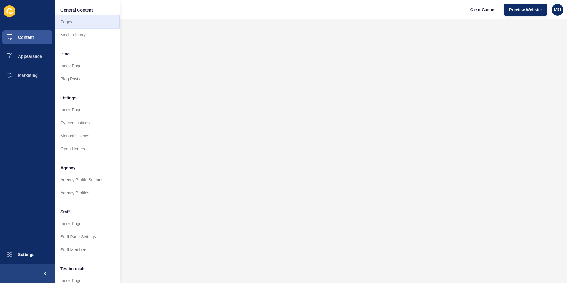
click at [70, 23] on link "Pages" at bounding box center [87, 21] width 65 height 13
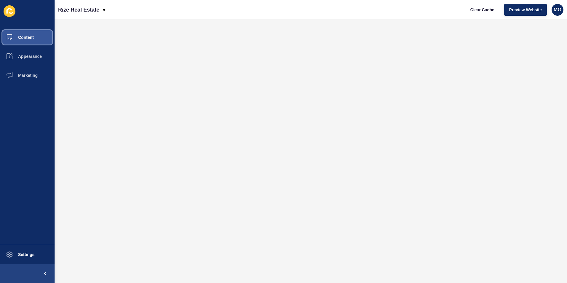
click at [25, 39] on span "Content" at bounding box center [16, 37] width 35 height 5
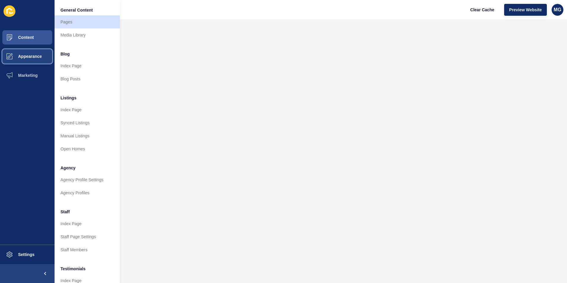
click at [23, 55] on span "Appearance" at bounding box center [20, 56] width 43 height 5
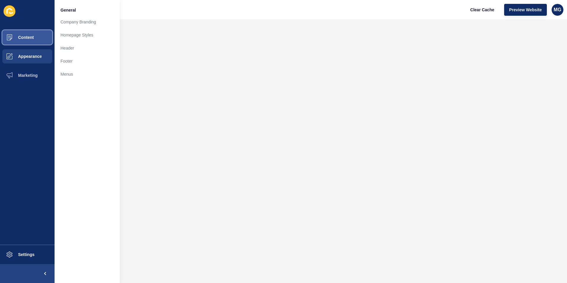
click at [23, 38] on span "Content" at bounding box center [16, 37] width 35 height 5
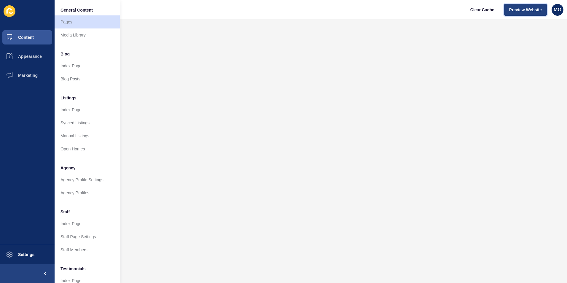
click at [524, 8] on span "Preview Website" at bounding box center [525, 10] width 33 height 6
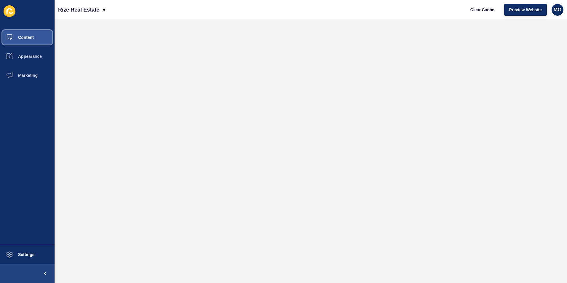
click at [27, 37] on span "Content" at bounding box center [16, 37] width 35 height 5
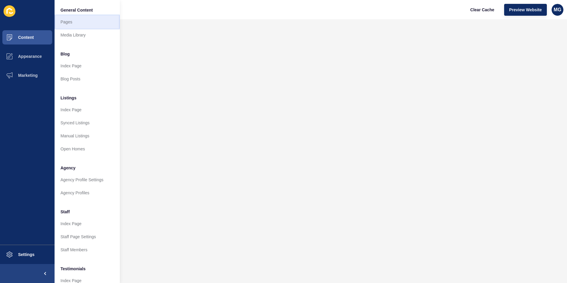
click at [85, 20] on link "Pages" at bounding box center [87, 21] width 65 height 13
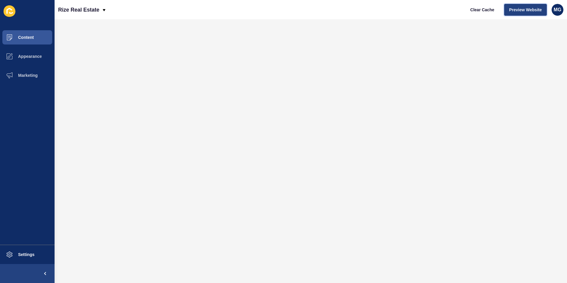
click at [517, 11] on span "Preview Website" at bounding box center [525, 10] width 33 height 6
click at [21, 36] on span "Content" at bounding box center [16, 37] width 35 height 5
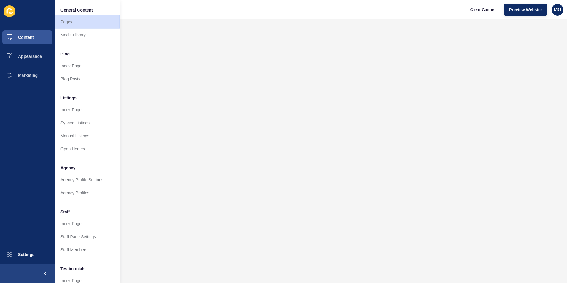
drag, startPoint x: 70, startPoint y: 23, endPoint x: 77, endPoint y: 31, distance: 10.5
click at [70, 22] on link "Pages" at bounding box center [87, 21] width 65 height 13
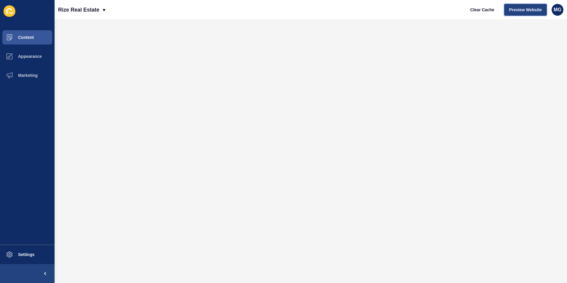
click at [516, 7] on span "Preview Website" at bounding box center [525, 10] width 33 height 6
click at [516, 10] on span "Preview Website" at bounding box center [525, 10] width 33 height 6
click at [30, 58] on span "Appearance" at bounding box center [20, 56] width 43 height 5
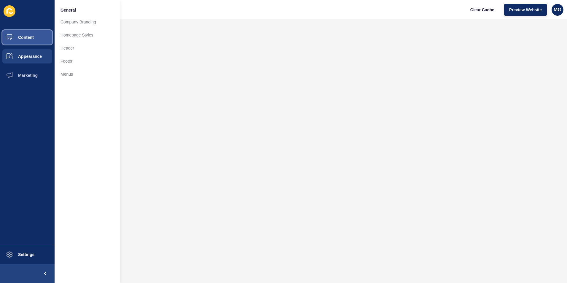
click at [26, 39] on span "Content" at bounding box center [16, 37] width 35 height 5
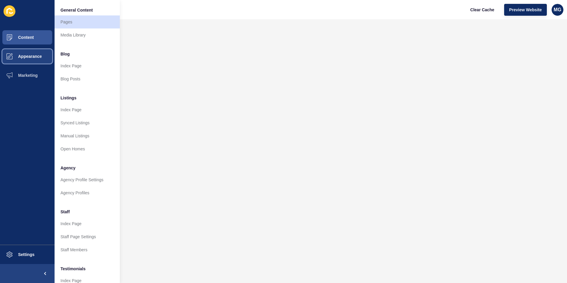
click at [33, 58] on span "Appearance" at bounding box center [20, 56] width 43 height 5
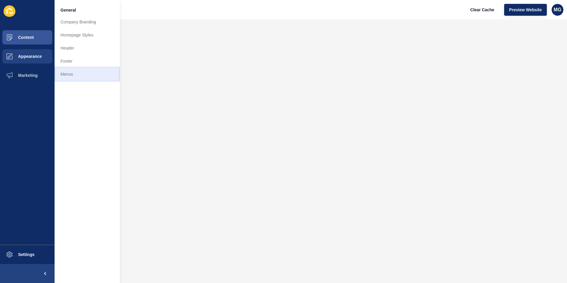
click at [77, 74] on link "Menus" at bounding box center [87, 74] width 65 height 13
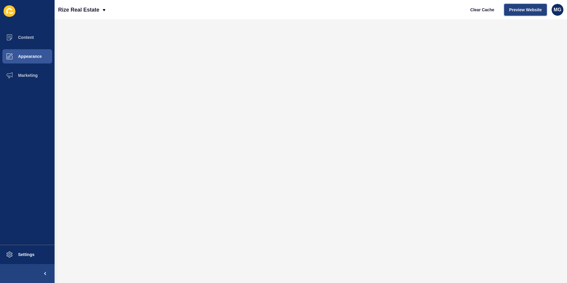
click at [516, 13] on button "Preview Website" at bounding box center [525, 10] width 43 height 12
click at [26, 37] on span "Content" at bounding box center [16, 37] width 35 height 5
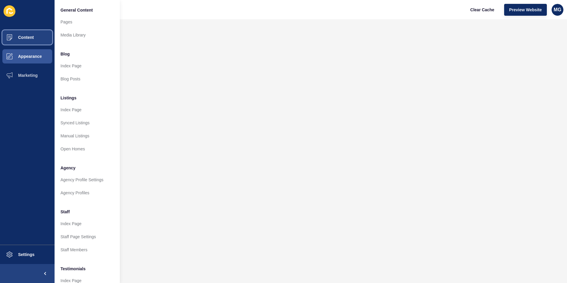
click at [38, 35] on button "Content" at bounding box center [27, 37] width 55 height 19
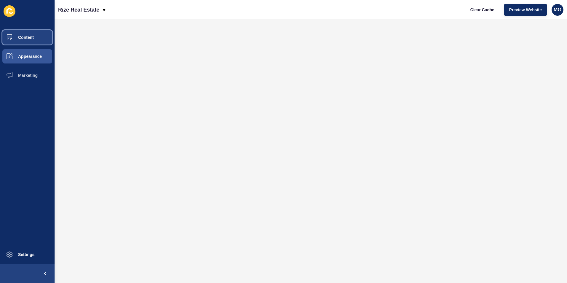
click at [38, 35] on button "Content" at bounding box center [27, 37] width 55 height 19
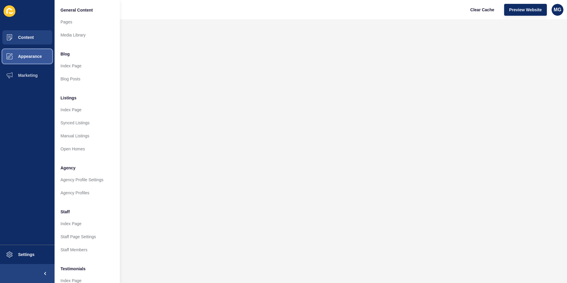
click at [36, 58] on span "Appearance" at bounding box center [20, 56] width 43 height 5
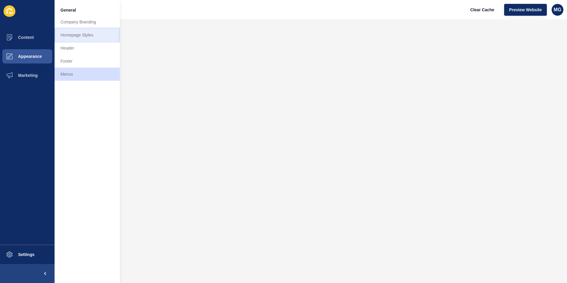
click at [77, 33] on link "Homepage Styles" at bounding box center [87, 34] width 65 height 13
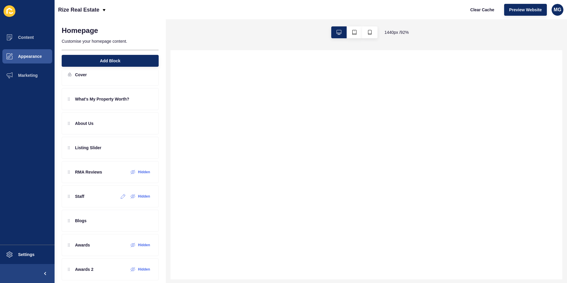
scroll to position [19, 0]
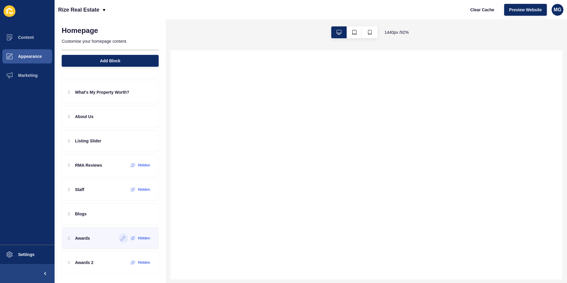
click at [121, 239] on icon at bounding box center [123, 238] width 5 height 5
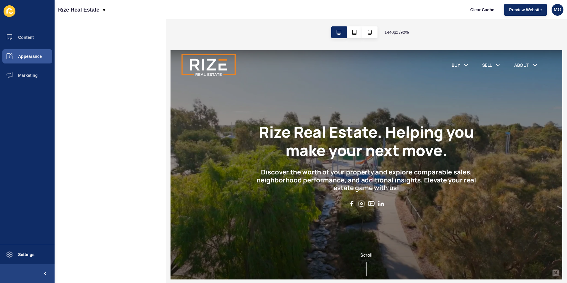
scroll to position [0, 0]
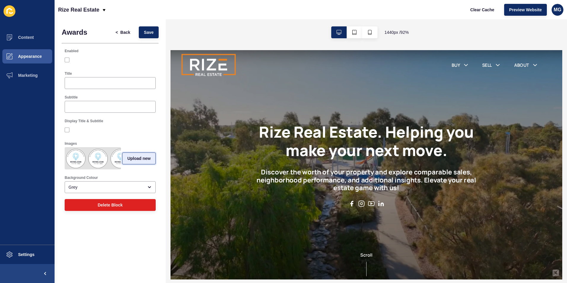
click at [137, 161] on span "Upload new" at bounding box center [138, 158] width 23 height 6
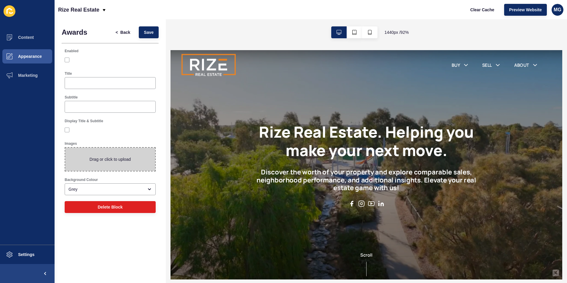
click at [141, 159] on span at bounding box center [110, 159] width 90 height 23
click at [65, 148] on input "Drag or click to upload" at bounding box center [65, 148] width 0 height 0
type input "C:\fakepath\PROUD AWARD WINNERS.png"
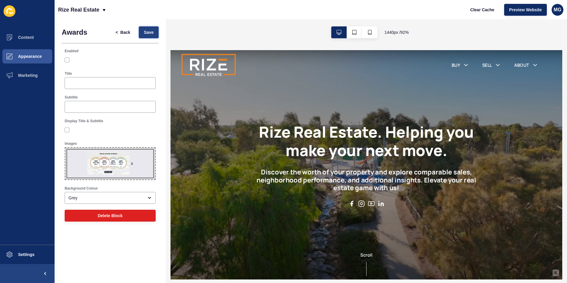
click at [148, 34] on span "Save" at bounding box center [149, 32] width 10 height 6
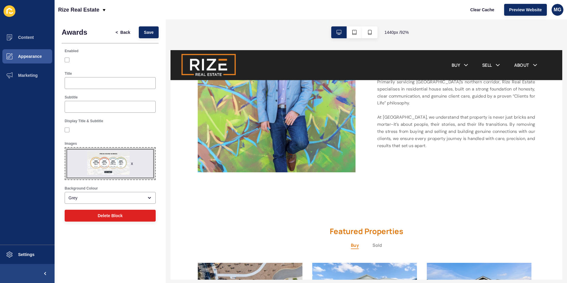
scroll to position [284, 0]
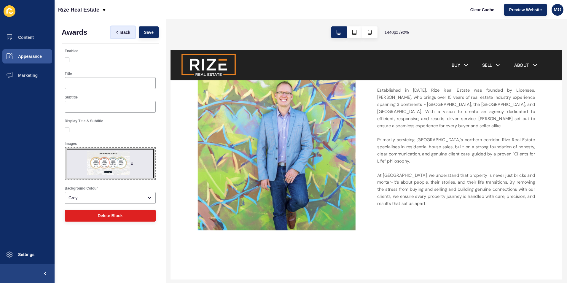
click at [130, 33] on span "Back" at bounding box center [125, 32] width 10 height 6
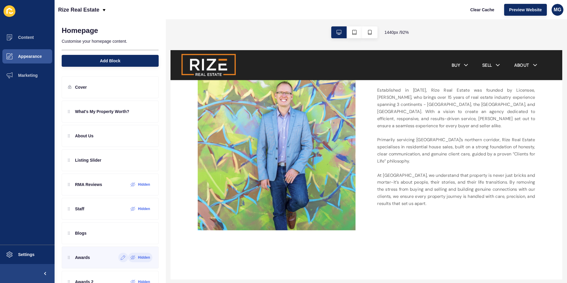
click at [131, 258] on icon at bounding box center [133, 257] width 5 height 5
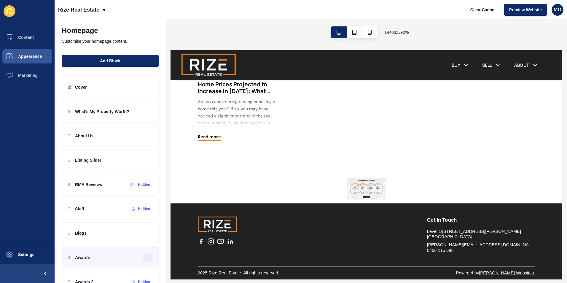
scroll to position [857, 0]
click at [135, 257] on icon at bounding box center [137, 257] width 5 height 5
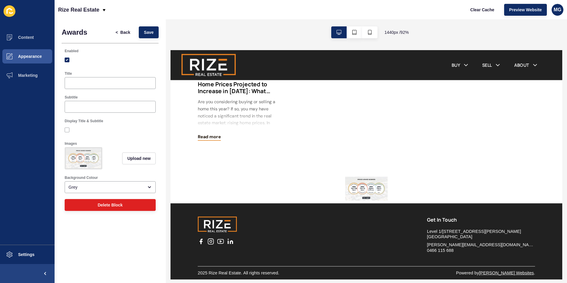
click at [376, 199] on img at bounding box center [384, 201] width 46 height 26
click at [127, 34] on span "Back" at bounding box center [125, 32] width 10 height 6
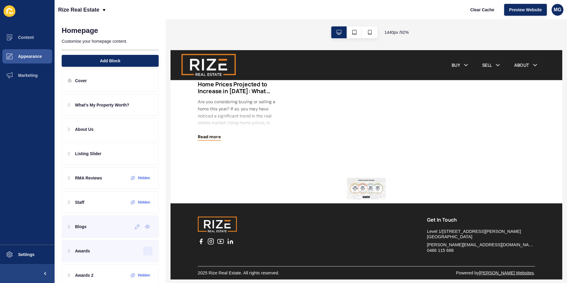
scroll to position [0, 0]
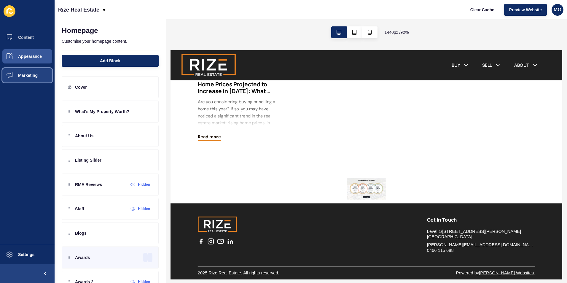
click at [27, 78] on button "Marketing" at bounding box center [27, 75] width 55 height 19
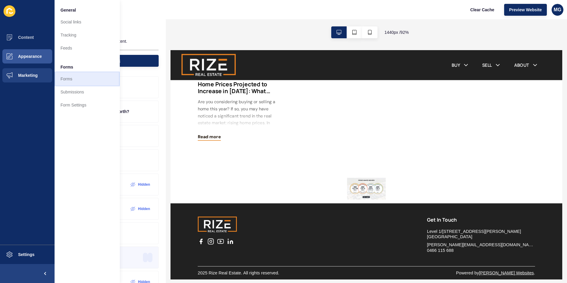
click at [77, 78] on link "Forms" at bounding box center [87, 78] width 65 height 13
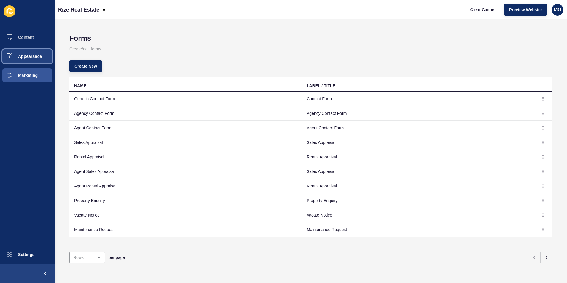
click at [24, 59] on button "Appearance" at bounding box center [27, 56] width 55 height 19
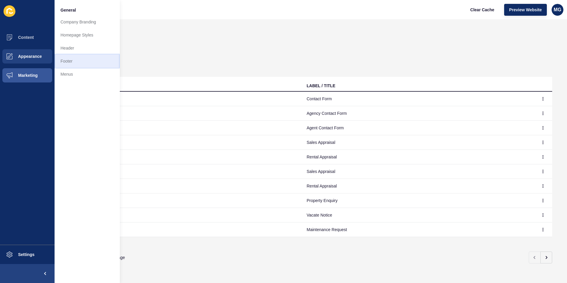
click at [67, 63] on link "Footer" at bounding box center [87, 61] width 65 height 13
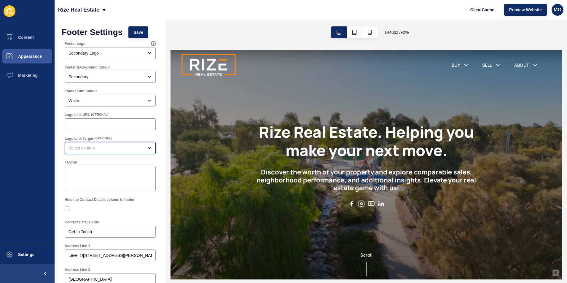
click at [88, 151] on div "open menu" at bounding box center [110, 148] width 91 height 12
click at [87, 146] on div "close menu" at bounding box center [106, 148] width 75 height 6
click at [84, 123] on input "Logo Link URL" at bounding box center [110, 124] width 83 height 6
click at [29, 37] on span "Content" at bounding box center [16, 37] width 35 height 5
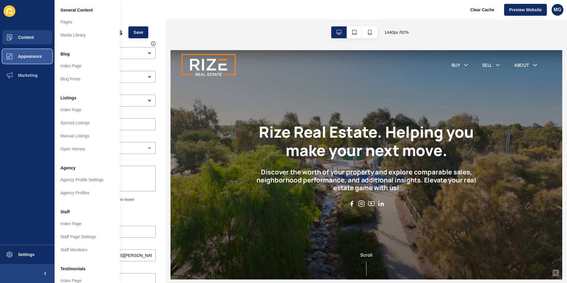
click at [33, 54] on span "Appearance" at bounding box center [20, 56] width 43 height 5
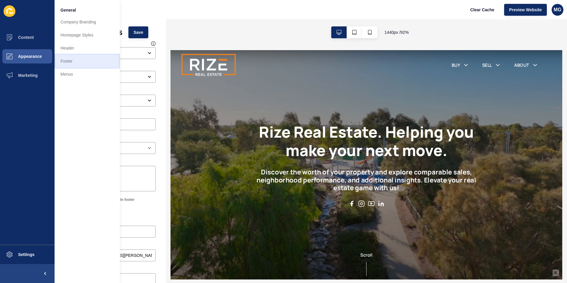
click at [78, 63] on link "Footer" at bounding box center [87, 61] width 65 height 13
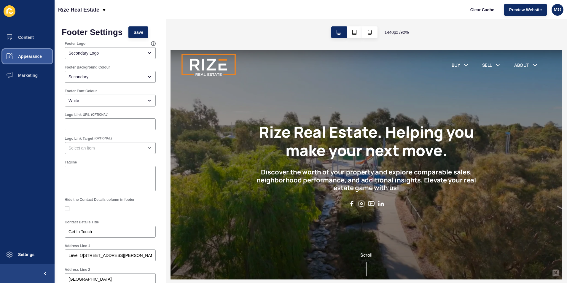
click at [26, 55] on span "Appearance" at bounding box center [20, 56] width 43 height 5
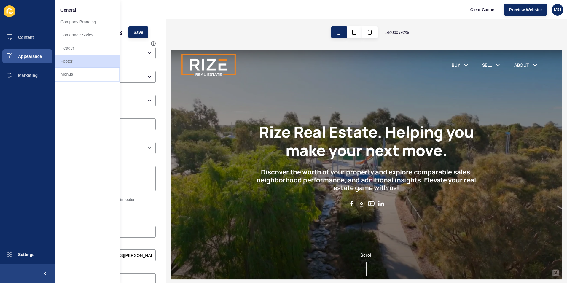
click at [74, 74] on link "Menus" at bounding box center [87, 74] width 65 height 13
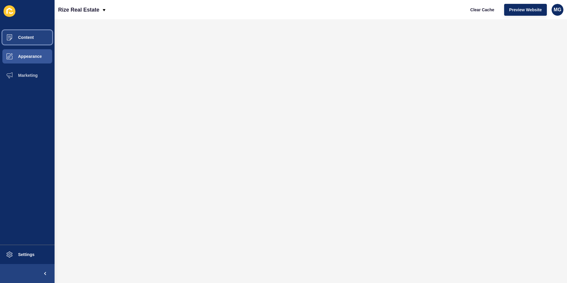
click at [26, 33] on button "Content" at bounding box center [27, 37] width 55 height 19
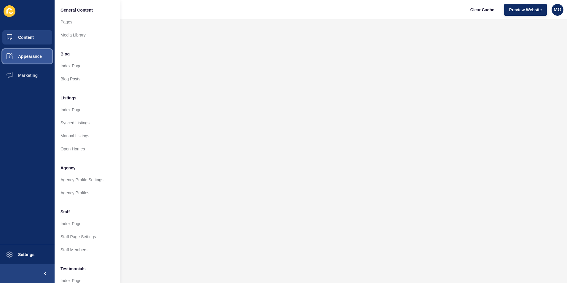
click at [35, 57] on span "Appearance" at bounding box center [20, 56] width 43 height 5
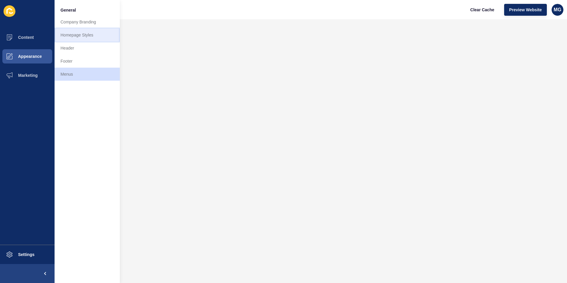
click at [74, 35] on link "Homepage Styles" at bounding box center [87, 34] width 65 height 13
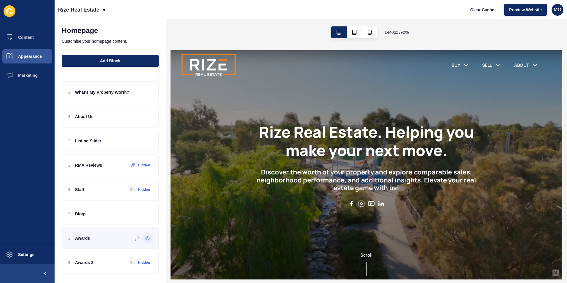
click at [145, 238] on icon at bounding box center [147, 238] width 5 height 5
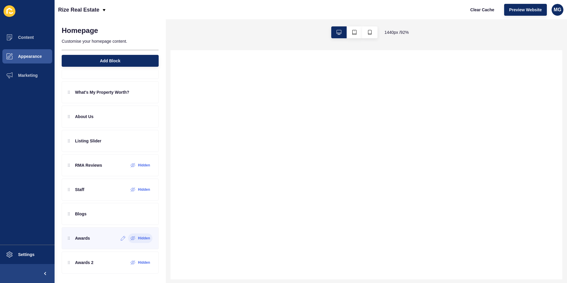
click at [141, 238] on label "Hidden" at bounding box center [144, 238] width 12 height 5
click at [135, 239] on icon at bounding box center [137, 238] width 5 height 5
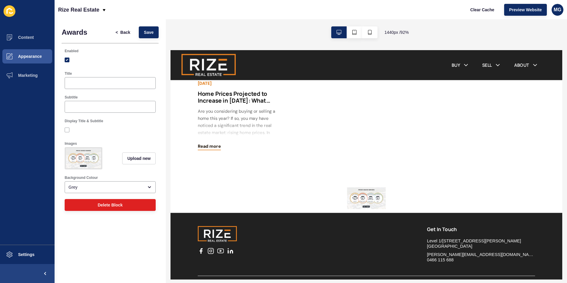
scroll to position [857, 0]
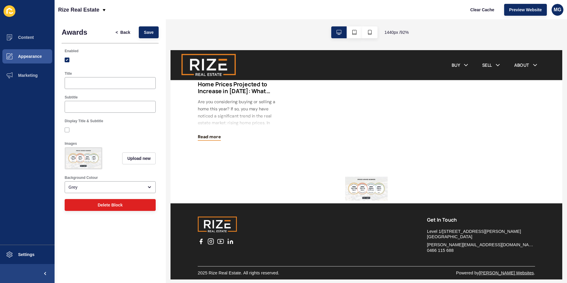
click at [377, 200] on img at bounding box center [384, 201] width 46 height 26
click at [567, 138] on div "Latest Articles Stay up to date with our latest news, tips and tricks. View all…" at bounding box center [384, 58] width 427 height 241
click at [529, 9] on span "Preview Website" at bounding box center [525, 10] width 33 height 6
click at [121, 32] on span "Back" at bounding box center [125, 32] width 10 height 6
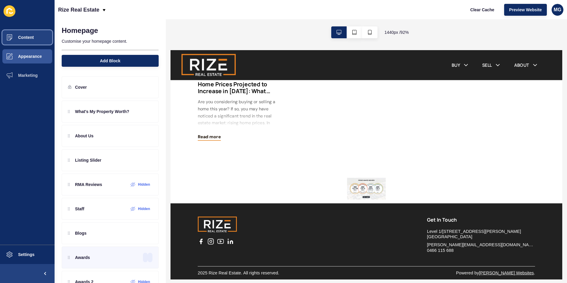
click at [35, 35] on button "Content" at bounding box center [27, 37] width 55 height 19
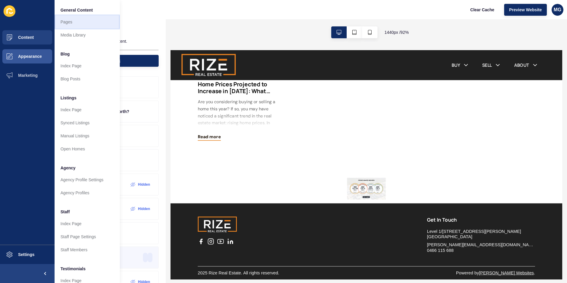
click at [76, 25] on link "Pages" at bounding box center [87, 21] width 65 height 13
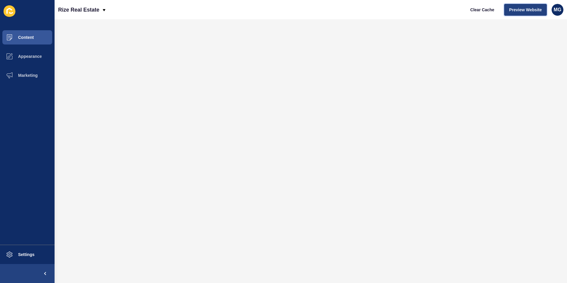
click at [529, 10] on span "Preview Website" at bounding box center [525, 10] width 33 height 6
click at [516, 11] on span "Preview Website" at bounding box center [525, 10] width 33 height 6
click at [523, 9] on span "Preview Website" at bounding box center [525, 10] width 33 height 6
click at [33, 55] on span "Appearance" at bounding box center [20, 56] width 43 height 5
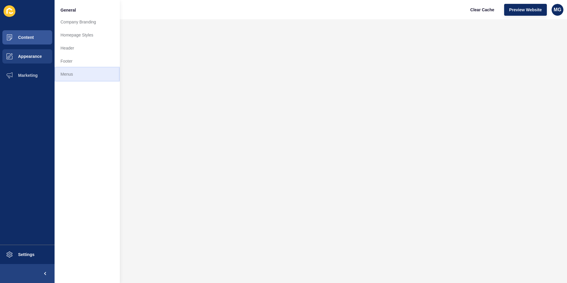
click at [75, 74] on link "Menus" at bounding box center [87, 74] width 65 height 13
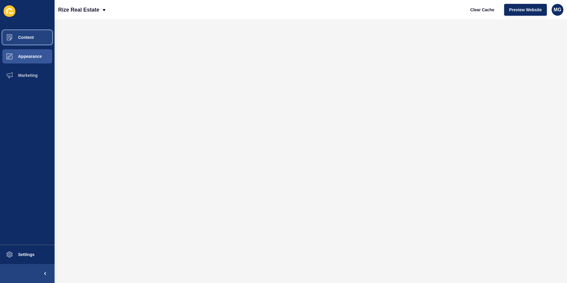
click at [26, 37] on span "Content" at bounding box center [16, 37] width 35 height 5
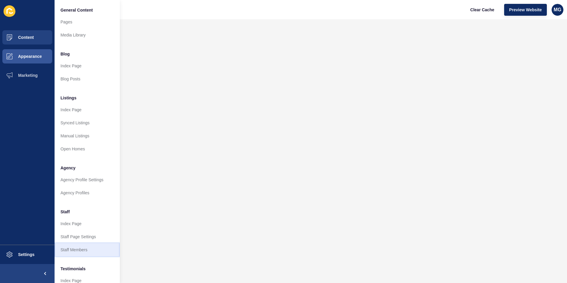
click at [74, 252] on link "Staff Members" at bounding box center [87, 249] width 65 height 13
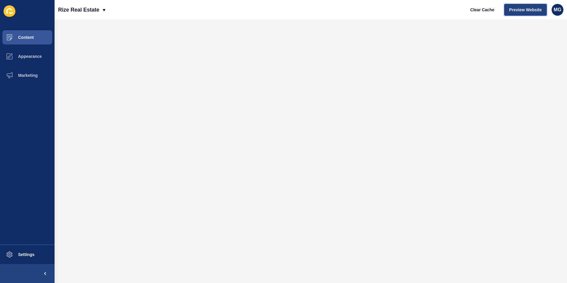
click at [529, 11] on span "Preview Website" at bounding box center [525, 10] width 33 height 6
click at [515, 10] on span "Preview Website" at bounding box center [525, 10] width 33 height 6
click at [33, 40] on button "Content" at bounding box center [27, 37] width 55 height 19
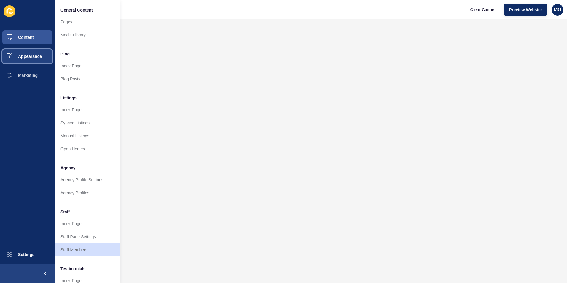
click at [33, 59] on button "Appearance" at bounding box center [27, 56] width 55 height 19
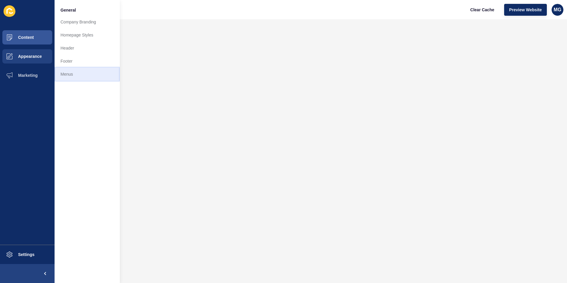
click at [72, 70] on link "Menus" at bounding box center [87, 74] width 65 height 13
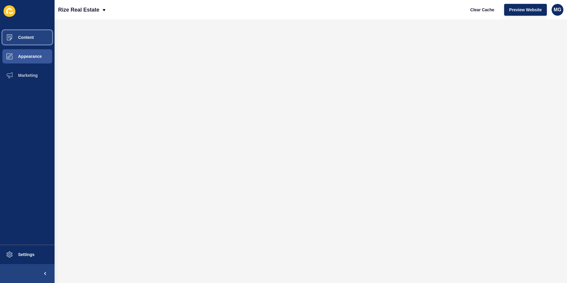
click at [33, 39] on span "Content" at bounding box center [16, 37] width 35 height 5
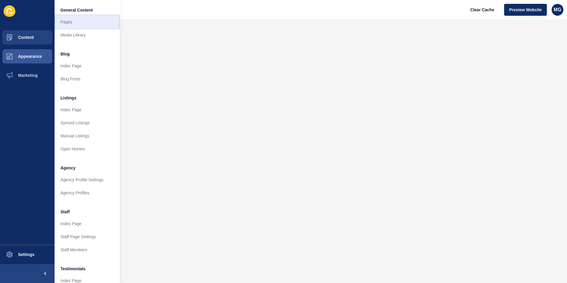
click at [71, 22] on link "Pages" at bounding box center [87, 21] width 65 height 13
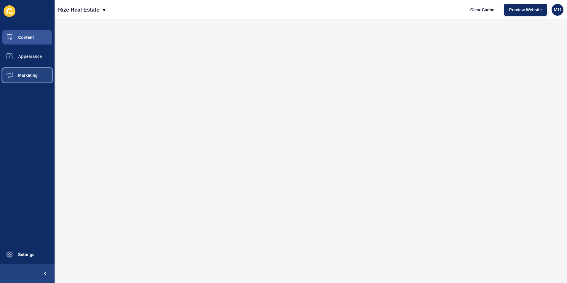
click at [34, 76] on span "Marketing" at bounding box center [18, 75] width 39 height 5
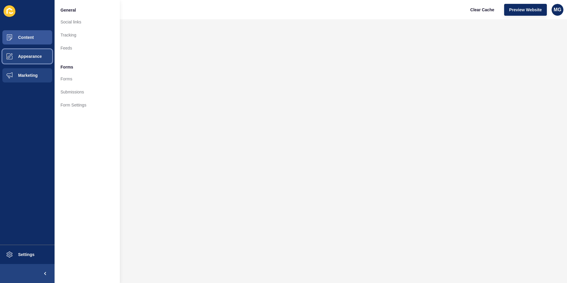
click at [30, 57] on span "Appearance" at bounding box center [20, 56] width 43 height 5
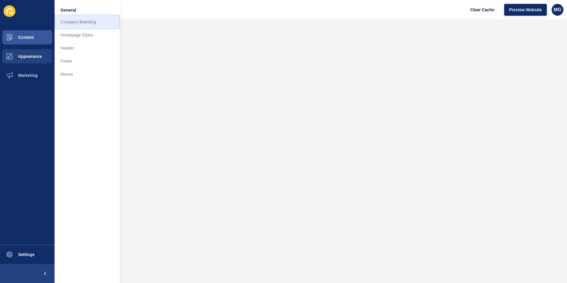
click at [81, 26] on link "Company Branding" at bounding box center [87, 21] width 65 height 13
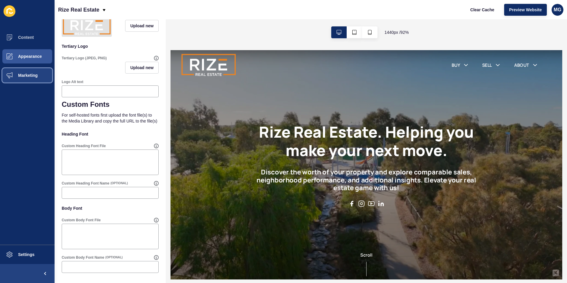
click at [26, 77] on span "Marketing" at bounding box center [18, 75] width 39 height 5
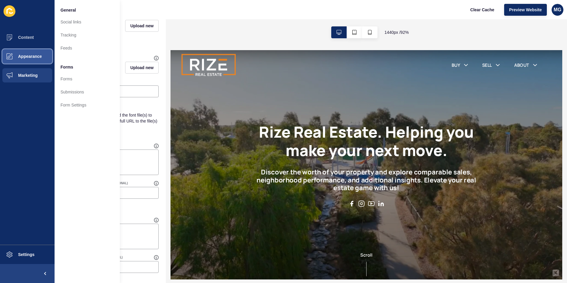
click at [25, 55] on span "Appearance" at bounding box center [20, 56] width 43 height 5
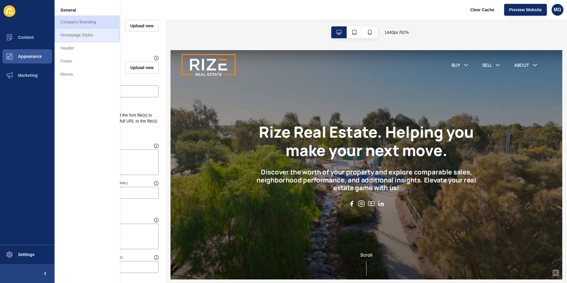
click at [77, 38] on link "Homepage Styles" at bounding box center [87, 34] width 65 height 13
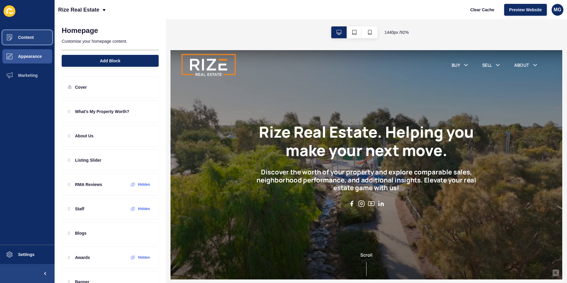
click at [30, 35] on span "Content" at bounding box center [16, 37] width 35 height 5
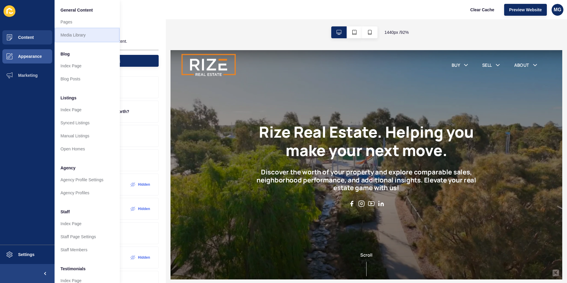
click at [87, 39] on link "Media Library" at bounding box center [87, 34] width 65 height 13
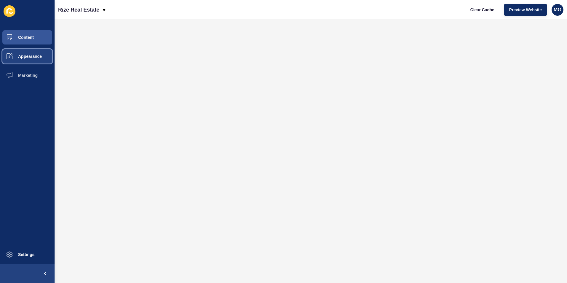
click at [23, 55] on span "Appearance" at bounding box center [20, 56] width 43 height 5
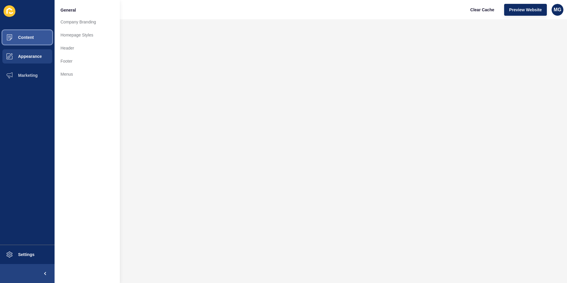
click at [30, 37] on span "Content" at bounding box center [16, 37] width 35 height 5
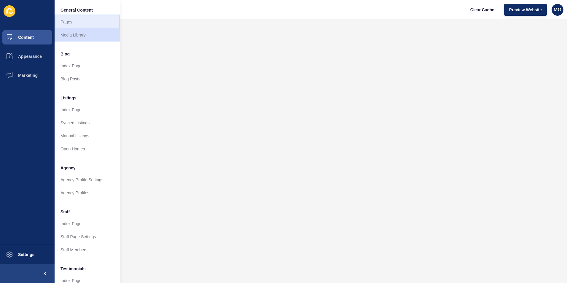
click at [78, 23] on link "Pages" at bounding box center [87, 21] width 65 height 13
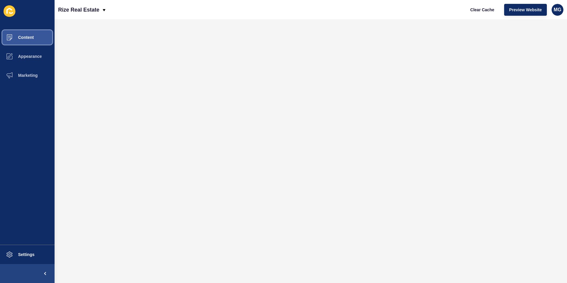
click at [22, 38] on span "Content" at bounding box center [16, 37] width 35 height 5
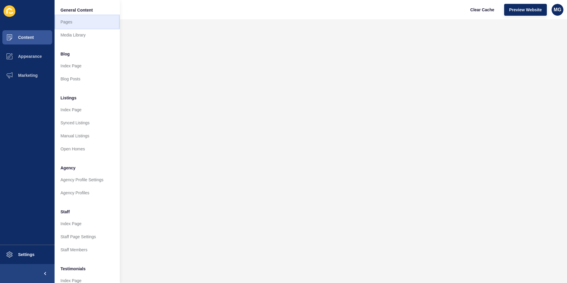
click at [74, 23] on link "Pages" at bounding box center [87, 21] width 65 height 13
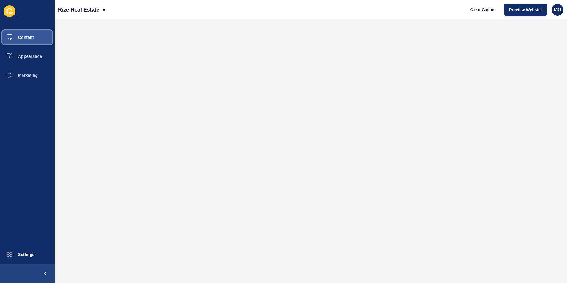
click at [28, 36] on span "Content" at bounding box center [16, 37] width 35 height 5
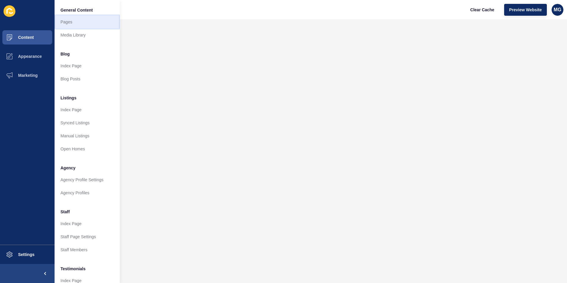
click at [68, 24] on link "Pages" at bounding box center [87, 21] width 65 height 13
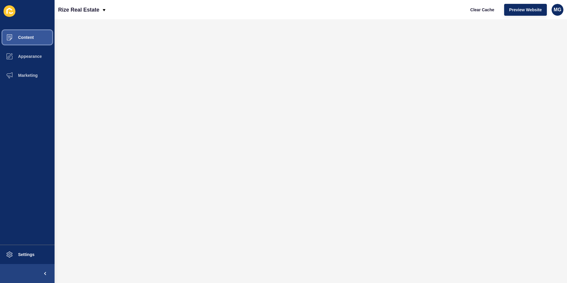
click at [31, 38] on span "Content" at bounding box center [16, 37] width 35 height 5
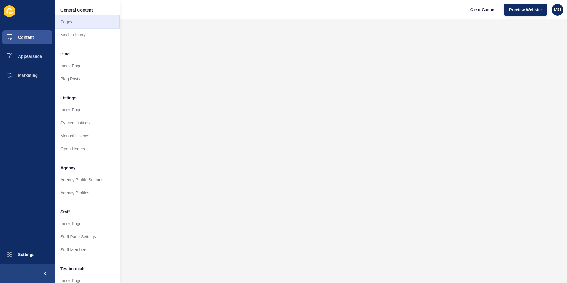
click at [71, 23] on link "Pages" at bounding box center [87, 21] width 65 height 13
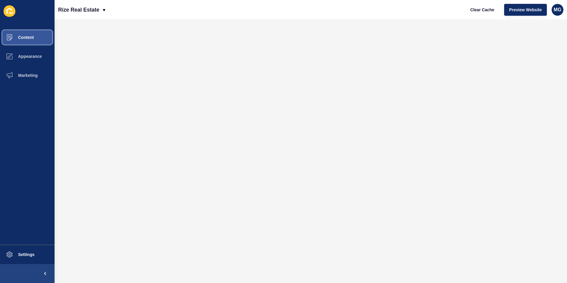
click at [33, 38] on span "Content" at bounding box center [16, 37] width 35 height 5
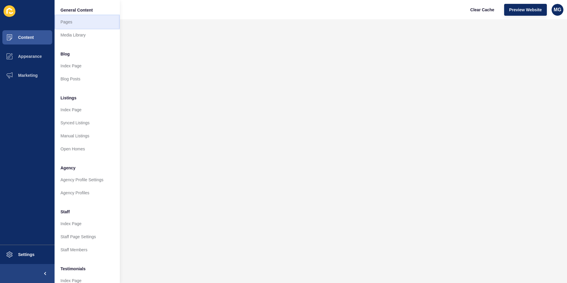
click at [80, 24] on link "Pages" at bounding box center [87, 21] width 65 height 13
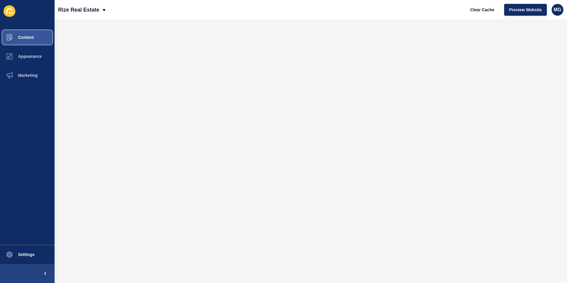
click at [33, 38] on span "Content" at bounding box center [16, 37] width 35 height 5
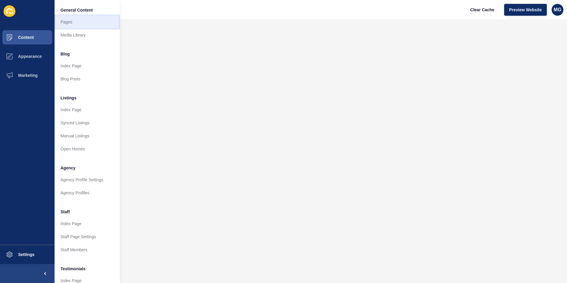
click at [71, 22] on link "Pages" at bounding box center [87, 21] width 65 height 13
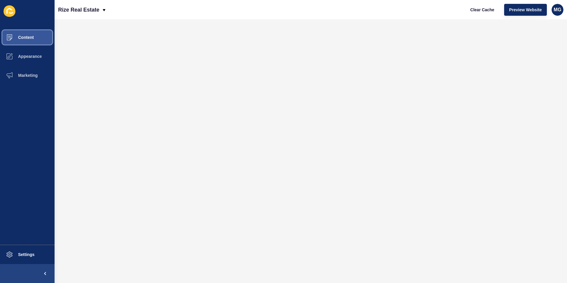
click at [31, 37] on span "Content" at bounding box center [16, 37] width 35 height 5
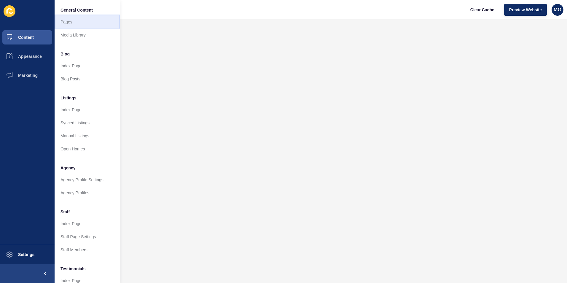
click at [69, 23] on link "Pages" at bounding box center [87, 21] width 65 height 13
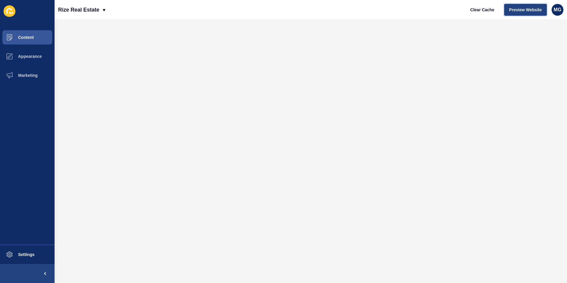
click at [529, 12] on span "Preview Website" at bounding box center [525, 10] width 33 height 6
click at [29, 55] on span "Appearance" at bounding box center [20, 56] width 43 height 5
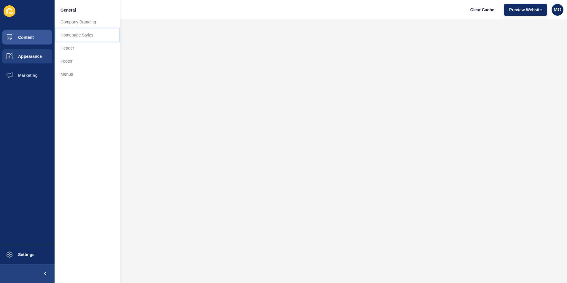
drag, startPoint x: 76, startPoint y: 34, endPoint x: 83, endPoint y: 42, distance: 10.7
click at [76, 34] on link "Homepage Styles" at bounding box center [87, 34] width 65 height 13
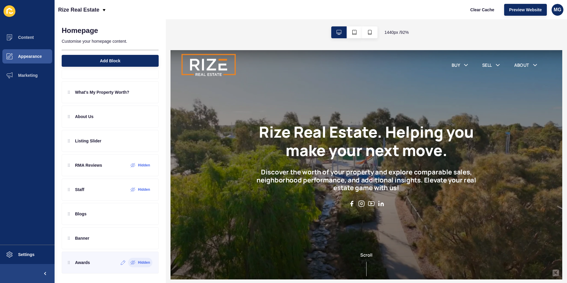
click at [131, 263] on icon at bounding box center [133, 262] width 5 height 5
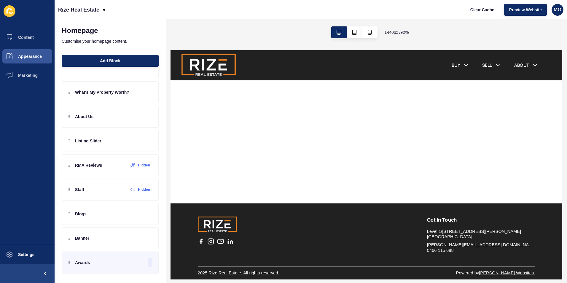
scroll to position [1010, 0]
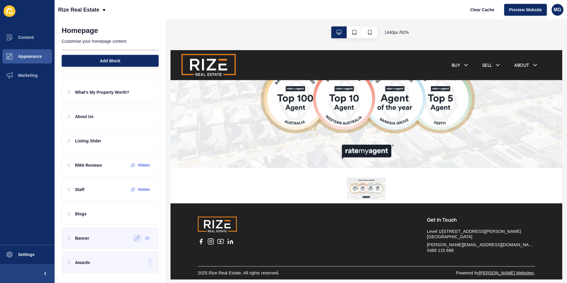
click at [135, 240] on icon at bounding box center [137, 238] width 5 height 5
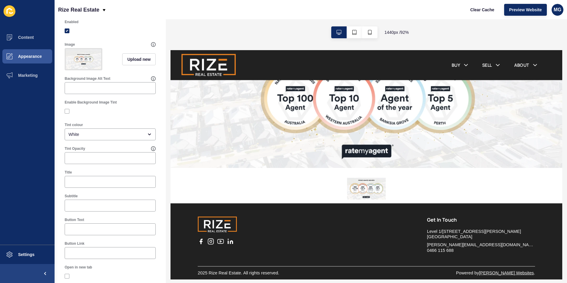
scroll to position [0, 0]
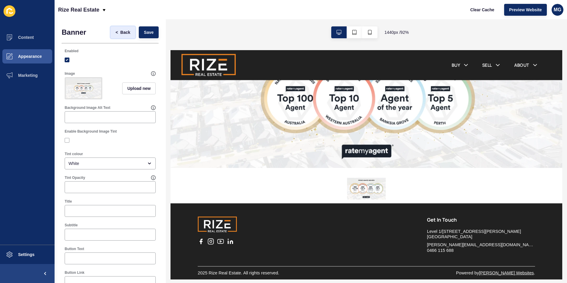
click at [123, 31] on span "Back" at bounding box center [125, 32] width 10 height 6
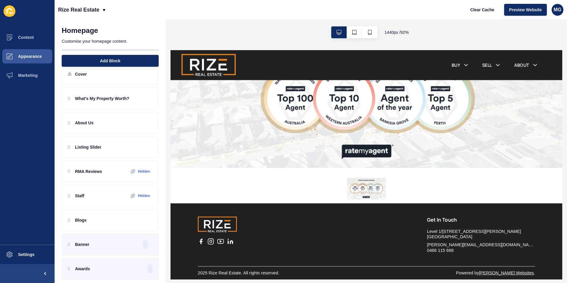
scroll to position [19, 0]
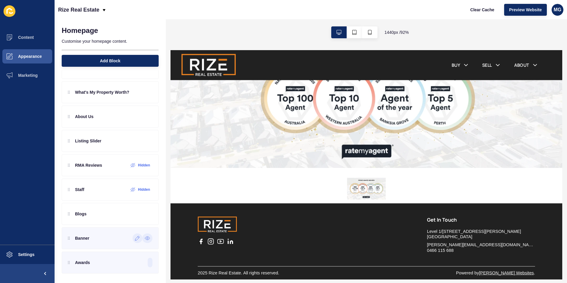
click at [145, 239] on icon at bounding box center [147, 238] width 5 height 5
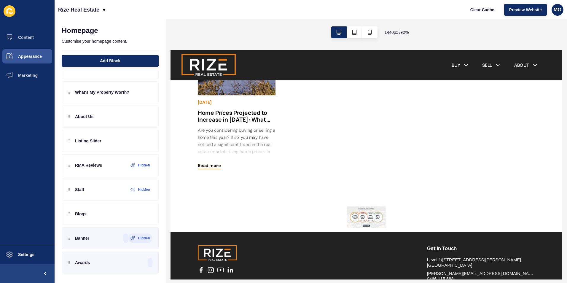
scroll to position [837, 0]
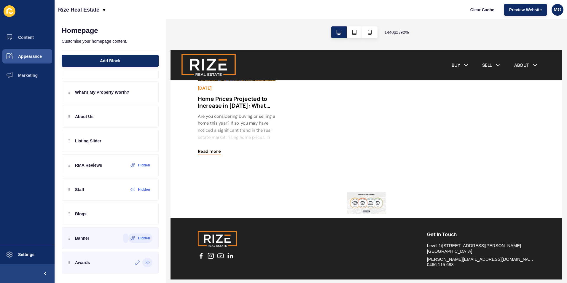
click at [145, 263] on icon at bounding box center [147, 262] width 5 height 3
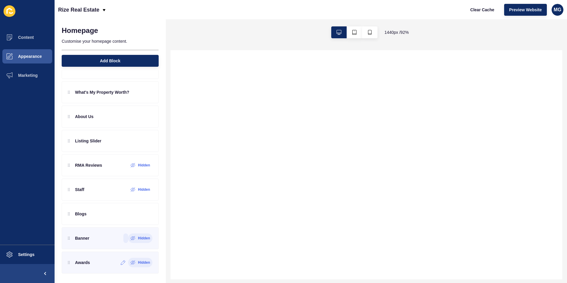
drag, startPoint x: 145, startPoint y: 264, endPoint x: 152, endPoint y: 267, distance: 7.7
click at [145, 264] on label "Hidden" at bounding box center [144, 262] width 12 height 5
click at [141, 238] on label "Hidden" at bounding box center [144, 238] width 12 height 5
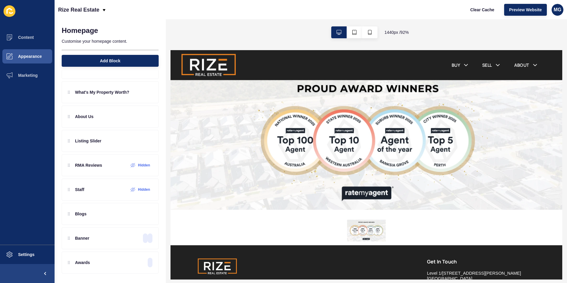
scroll to position [961, 0]
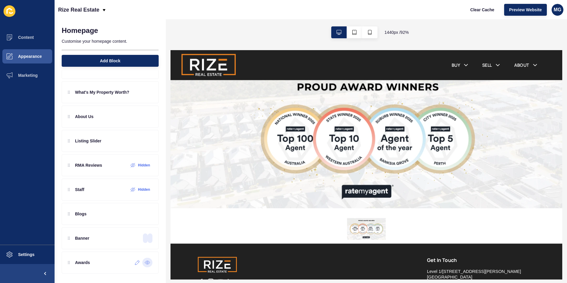
click at [145, 263] on icon at bounding box center [147, 262] width 5 height 5
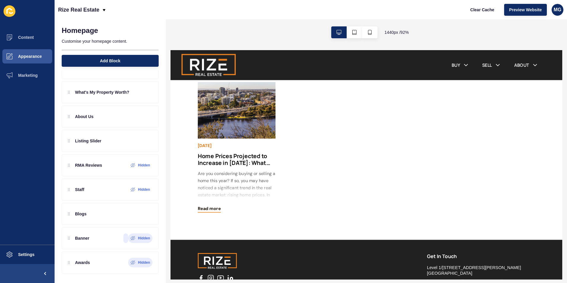
scroll to position [819, 0]
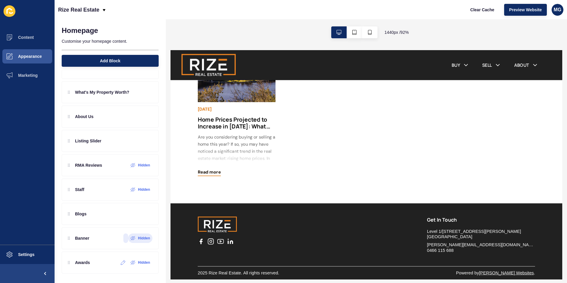
drag, startPoint x: 128, startPoint y: 263, endPoint x: 155, endPoint y: 263, distance: 26.4
click at [131, 263] on icon at bounding box center [133, 262] width 4 height 4
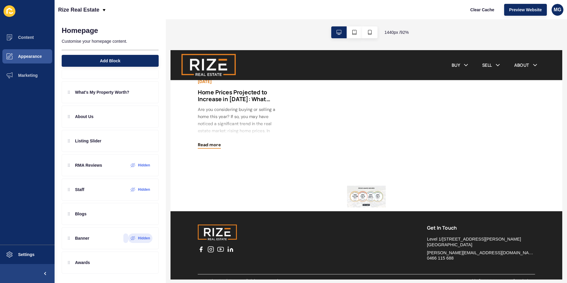
scroll to position [851, 0]
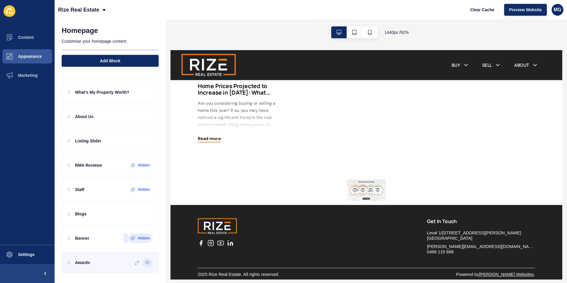
click at [145, 264] on icon at bounding box center [147, 262] width 5 height 3
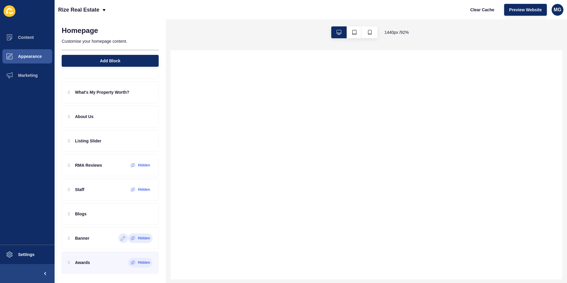
click at [142, 240] on label "Hidden" at bounding box center [144, 238] width 12 height 5
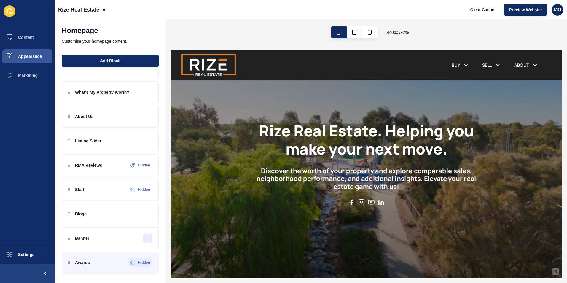
scroll to position [0, 0]
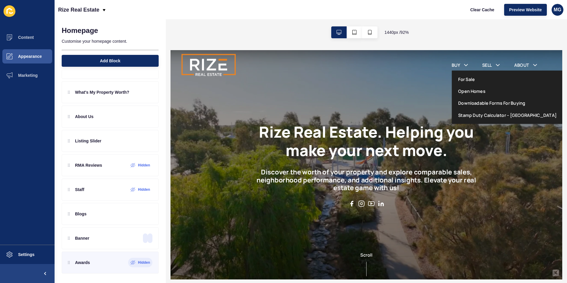
click at [492, 107] on link "Downloadable Forms For Buying" at bounding box center [520, 107] width 73 height 7
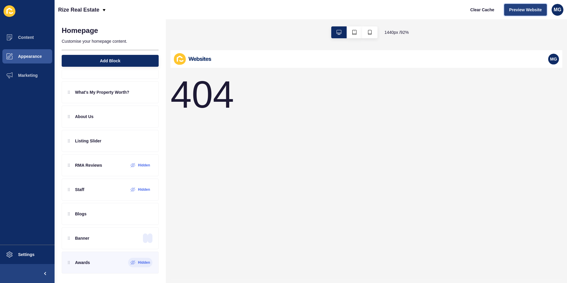
click at [517, 10] on span "Preview Website" at bounding box center [525, 10] width 33 height 6
click at [25, 36] on span "Content" at bounding box center [16, 37] width 35 height 5
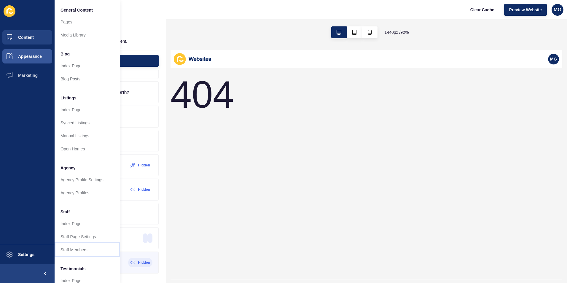
click at [79, 251] on link "Staff Members" at bounding box center [87, 249] width 65 height 13
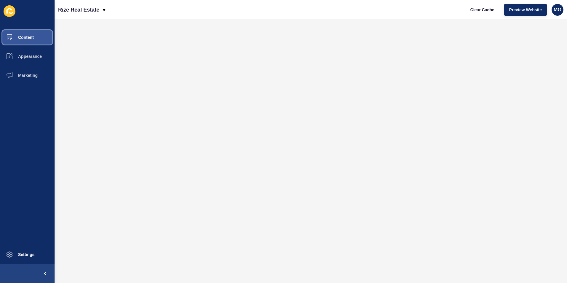
click at [29, 33] on button "Content" at bounding box center [27, 37] width 55 height 19
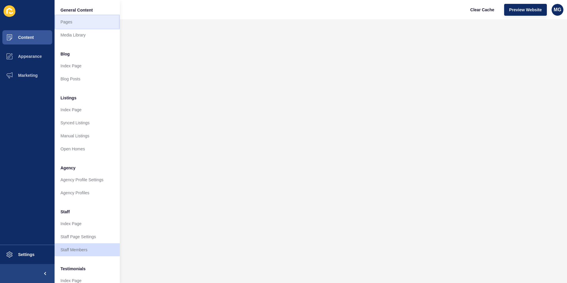
click at [79, 24] on link "Pages" at bounding box center [87, 21] width 65 height 13
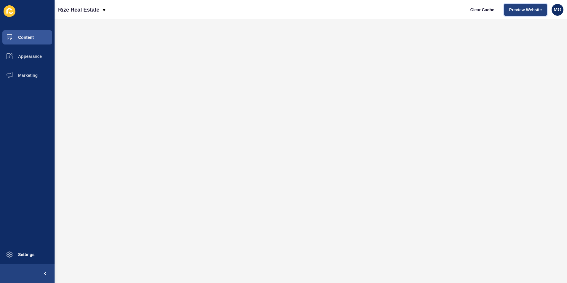
click at [523, 10] on span "Preview Website" at bounding box center [525, 10] width 33 height 6
click at [31, 37] on span "Content" at bounding box center [16, 37] width 35 height 5
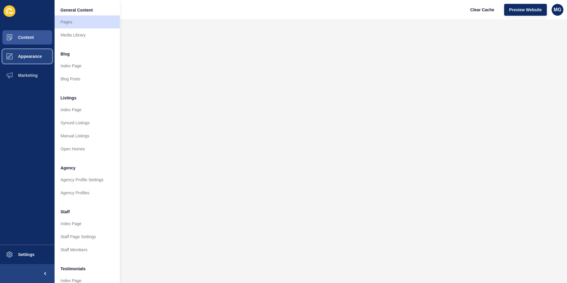
click at [37, 60] on button "Appearance" at bounding box center [27, 56] width 55 height 19
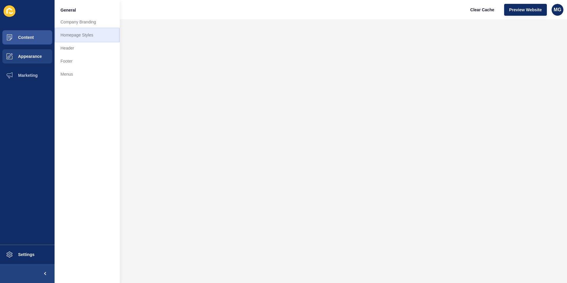
click at [78, 37] on link "Homepage Styles" at bounding box center [87, 34] width 65 height 13
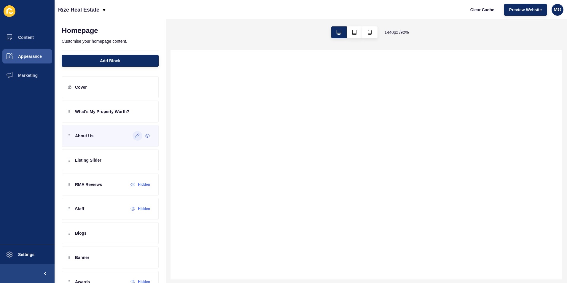
click at [133, 140] on div at bounding box center [138, 135] width 10 height 9
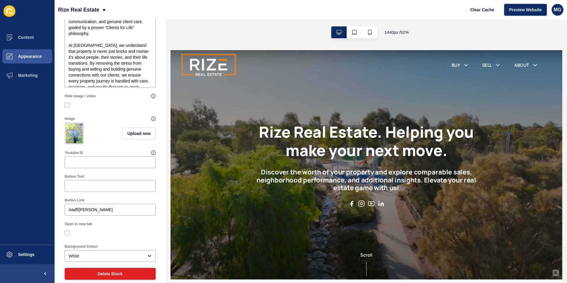
scroll to position [246, 0]
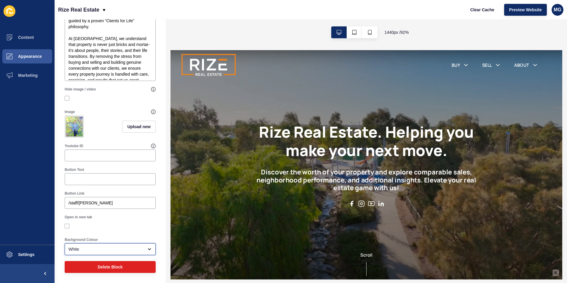
click at [100, 250] on div "White" at bounding box center [106, 249] width 75 height 6
click at [120, 235] on span "Grey" at bounding box center [107, 234] width 77 height 6
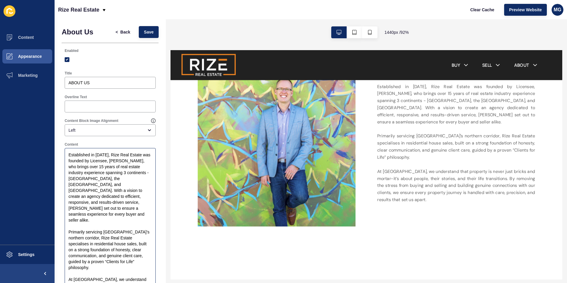
scroll to position [0, 0]
click at [146, 32] on span "Save" at bounding box center [149, 32] width 10 height 6
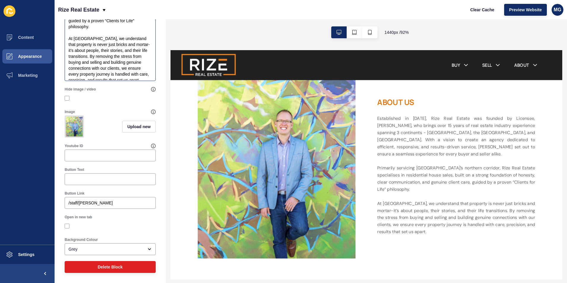
scroll to position [246, 0]
click at [90, 249] on div "Grey" at bounding box center [106, 249] width 75 height 6
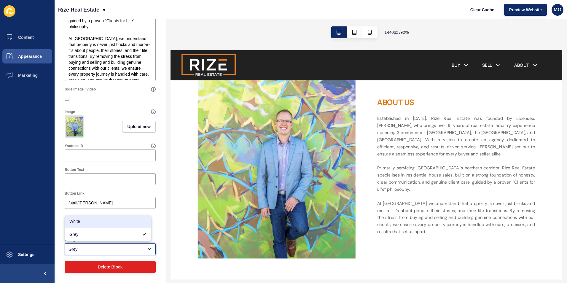
click at [88, 222] on span "White" at bounding box center [107, 221] width 77 height 6
type input "White"
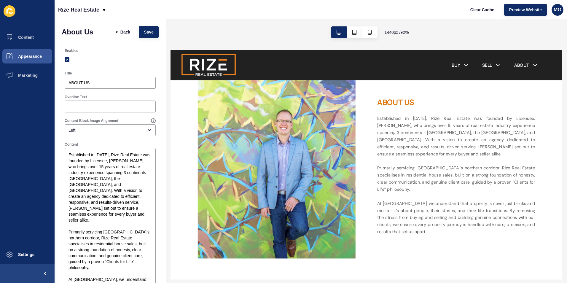
scroll to position [0, 0]
click at [144, 33] on span "Save" at bounding box center [149, 32] width 10 height 6
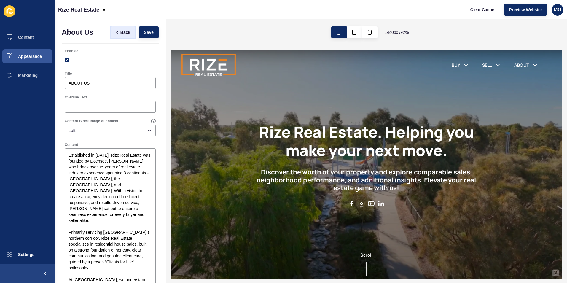
click at [122, 33] on span "Back" at bounding box center [125, 32] width 10 height 6
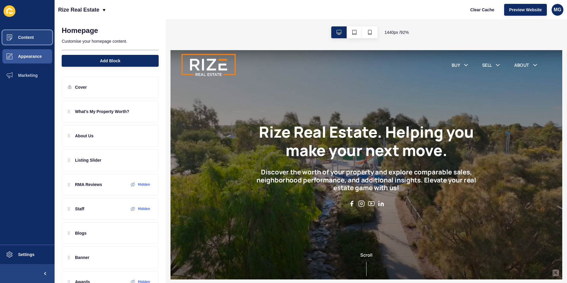
click at [25, 37] on span "Content" at bounding box center [16, 37] width 35 height 5
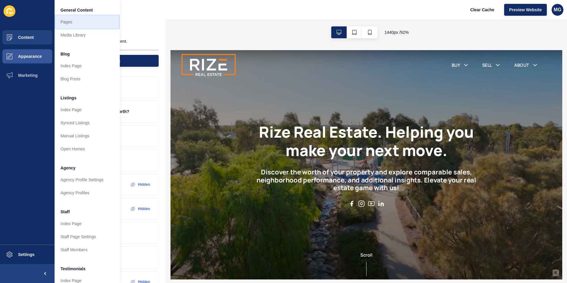
click at [74, 23] on link "Pages" at bounding box center [87, 21] width 65 height 13
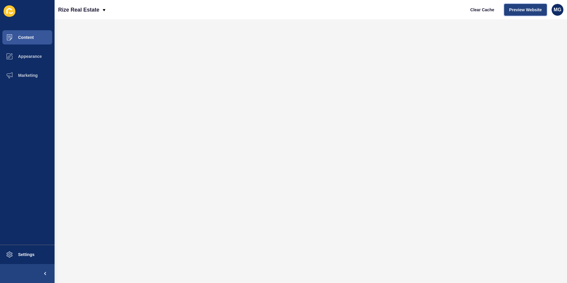
click at [521, 9] on span "Preview Website" at bounding box center [525, 10] width 33 height 6
click at [31, 54] on span "Appearance" at bounding box center [20, 56] width 43 height 5
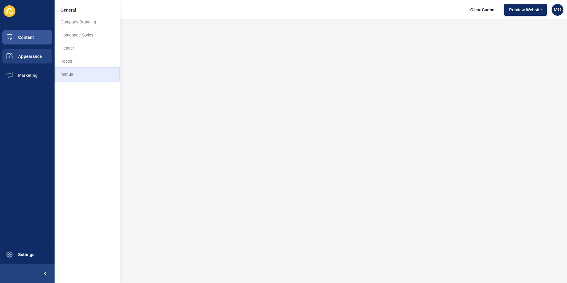
click at [73, 71] on link "Menus" at bounding box center [87, 74] width 65 height 13
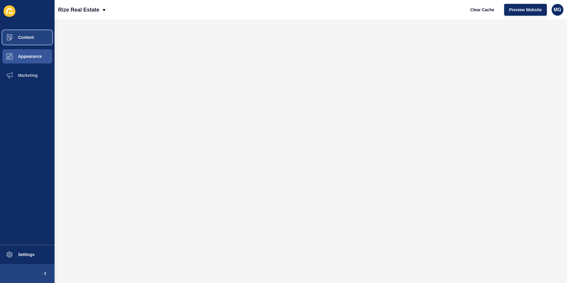
click at [36, 39] on button "Content" at bounding box center [27, 37] width 55 height 19
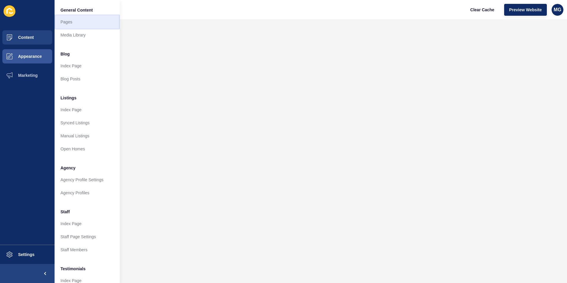
click at [70, 24] on link "Pages" at bounding box center [87, 21] width 65 height 13
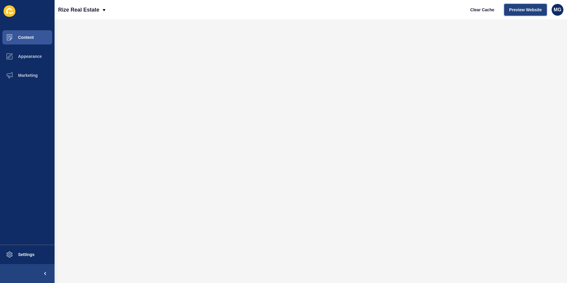
click at [526, 7] on span "Preview Website" at bounding box center [525, 10] width 33 height 6
click at [28, 61] on button "Appearance" at bounding box center [27, 56] width 55 height 19
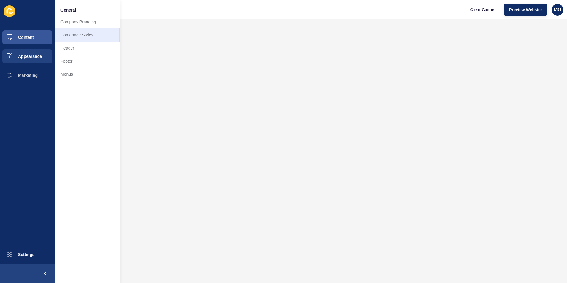
click at [81, 36] on link "Homepage Styles" at bounding box center [87, 34] width 65 height 13
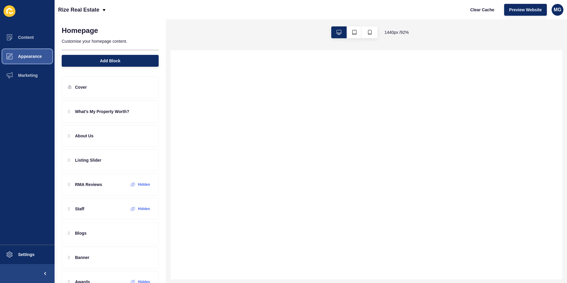
click at [35, 55] on span "Appearance" at bounding box center [20, 56] width 43 height 5
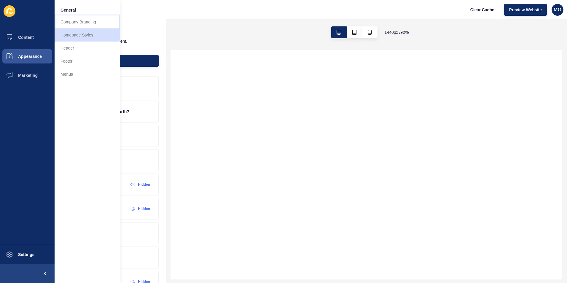
click at [84, 22] on link "Company Branding" at bounding box center [87, 21] width 65 height 13
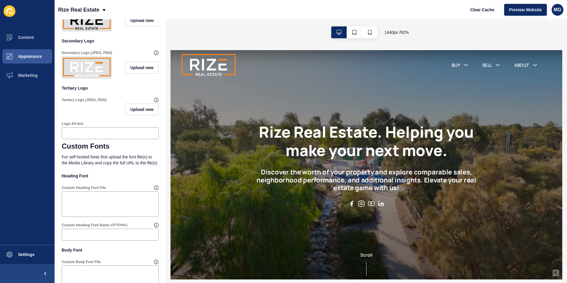
scroll to position [138, 0]
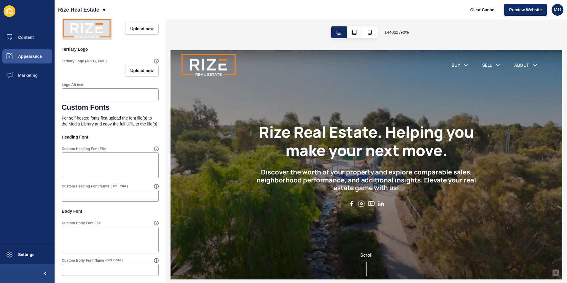
drag, startPoint x: 164, startPoint y: 107, endPoint x: 9, endPoint y: 103, distance: 155.8
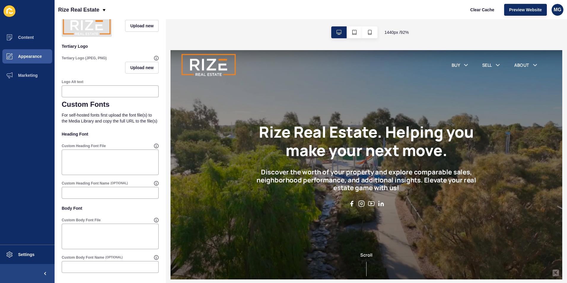
scroll to position [227, 0]
click at [101, 228] on textarea "Custom Body Font File" at bounding box center [110, 237] width 95 height 24
click at [154, 219] on icon at bounding box center [156, 220] width 5 height 5
type textarea "m"
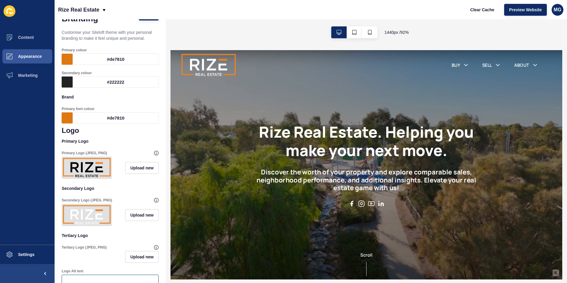
scroll to position [0, 0]
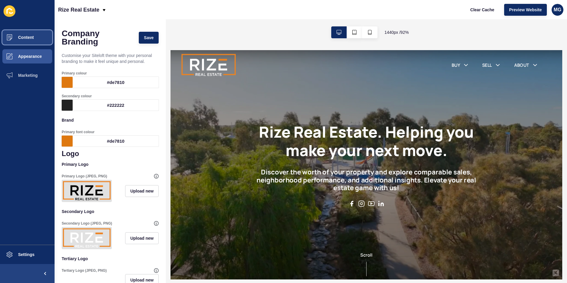
click at [35, 38] on button "Content" at bounding box center [27, 37] width 55 height 19
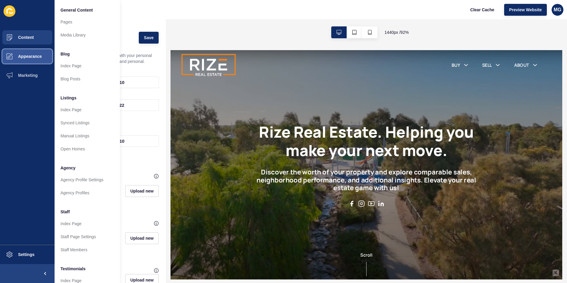
click at [34, 54] on span "Appearance" at bounding box center [20, 56] width 43 height 5
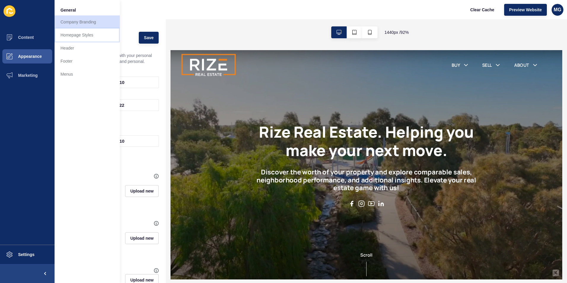
click at [74, 31] on link "Homepage Styles" at bounding box center [87, 34] width 65 height 13
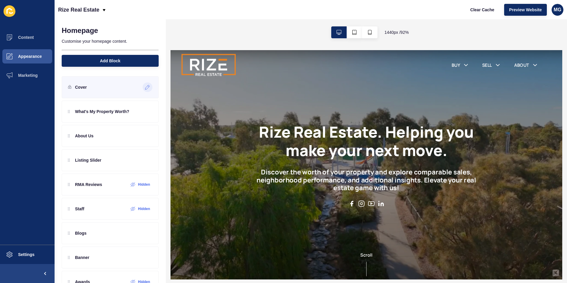
click at [145, 86] on icon at bounding box center [147, 87] width 5 height 5
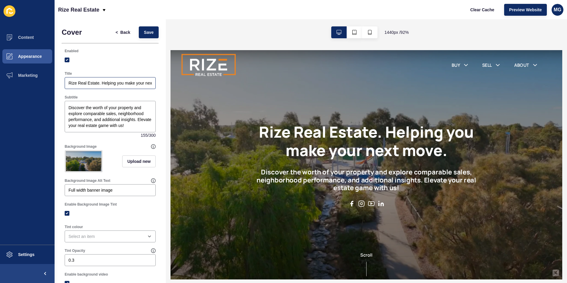
click at [68, 80] on div "Rize Real Estate. Helping you make your next move." at bounding box center [110, 83] width 91 height 12
click at [69, 85] on input "Rize Real Estate. Helping you make your next move." at bounding box center [110, 83] width 83 height 6
click at [69, 85] on input "Website Under Maintenance. Rize Real Estate. Helping you make your next move." at bounding box center [110, 83] width 83 height 6
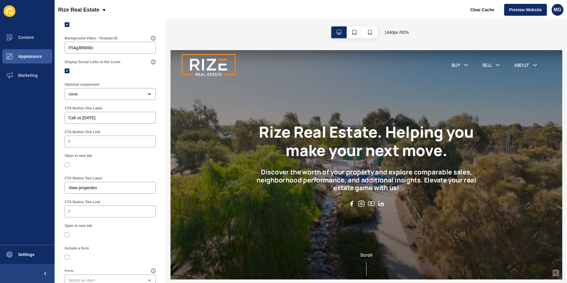
scroll to position [282, 0]
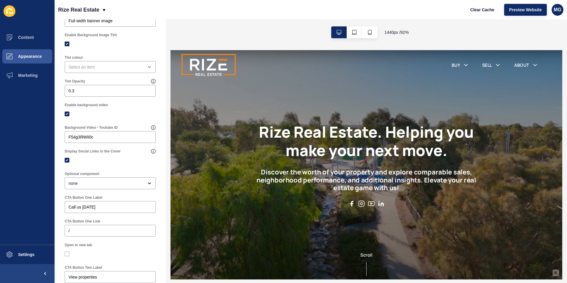
type input "*Website Under Maintenance. Rize Real Estate. Helping you make your next move."
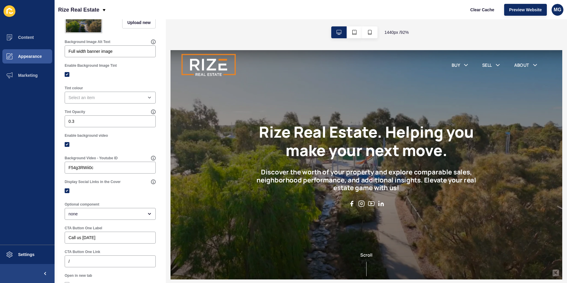
drag, startPoint x: 134, startPoint y: 134, endPoint x: 134, endPoint y: 137, distance: 3.0
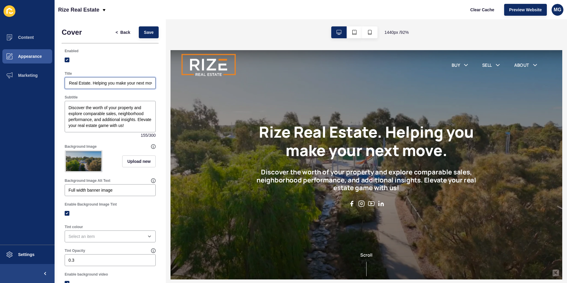
scroll to position [0, 74]
drag, startPoint x: 125, startPoint y: 83, endPoint x: 165, endPoint y: 86, distance: 39.6
click at [165, 86] on div "Cover < Back Save Enabled Title *Website Under Maintenance. Rize Real Estate. H…" at bounding box center [110, 151] width 111 height 264
click at [68, 107] on textarea "Discover the worth of your property and explore comparable sales, neighborhood …" at bounding box center [110, 117] width 89 height 30
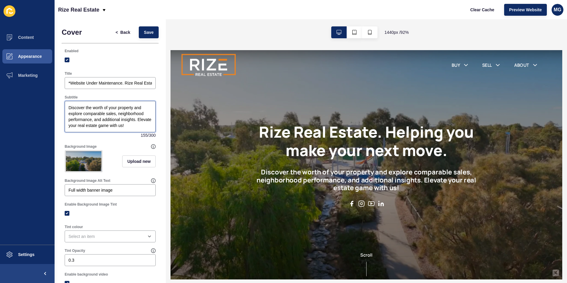
paste textarea "Rize Real Estate. Helping you make your next move."
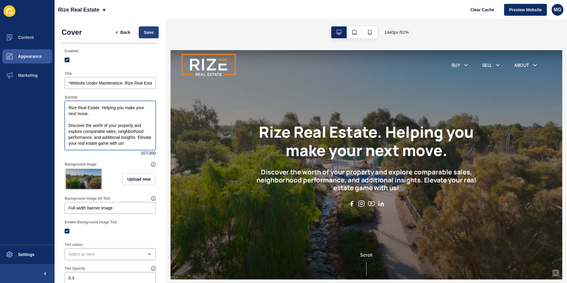
type textarea "Rize Real Estate. Helping you make your next move. Discover the worth of your p…"
click at [152, 35] on button "Save" at bounding box center [149, 32] width 20 height 12
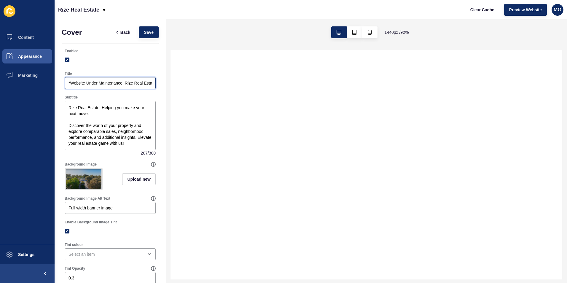
scroll to position [0, 74]
drag, startPoint x: 125, startPoint y: 83, endPoint x: 179, endPoint y: 80, distance: 53.8
click at [179, 80] on div "Cover < Back Save Enabled Title *Website Under Maintenance. Rize Real Estate. H…" at bounding box center [311, 151] width 513 height 264
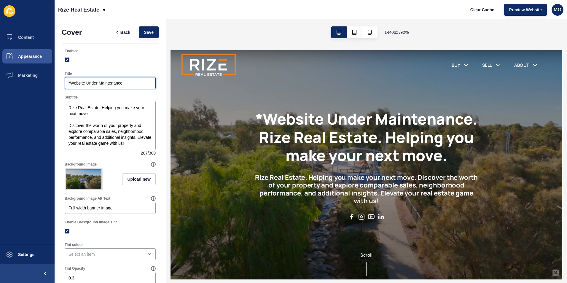
click at [71, 82] on input "*Website Under Maintenance." at bounding box center [110, 83] width 83 height 6
type input "*Website Under Maintenance."
click at [144, 35] on span "Save" at bounding box center [149, 32] width 10 height 6
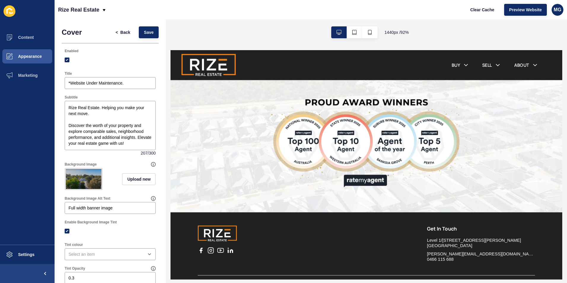
scroll to position [971, 0]
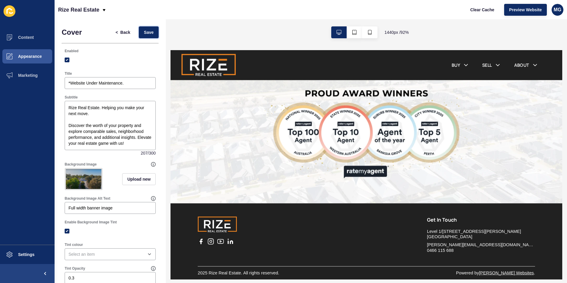
drag, startPoint x: 147, startPoint y: 33, endPoint x: 225, endPoint y: 47, distance: 79.7
click at [147, 33] on span "Save" at bounding box center [149, 32] width 10 height 6
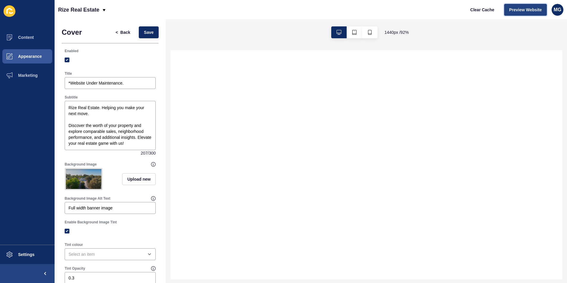
click at [513, 11] on span "Preview Website" at bounding box center [525, 10] width 33 height 6
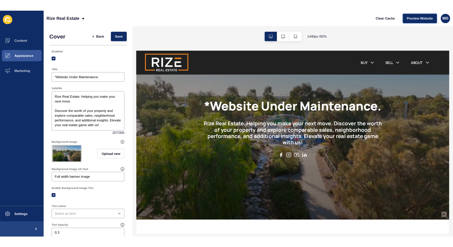
scroll to position [30, 0]
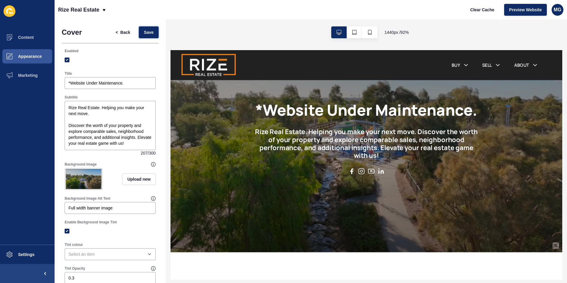
drag, startPoint x: 148, startPoint y: 36, endPoint x: 159, endPoint y: 44, distance: 14.4
click at [148, 36] on button "Save" at bounding box center [149, 32] width 20 height 12
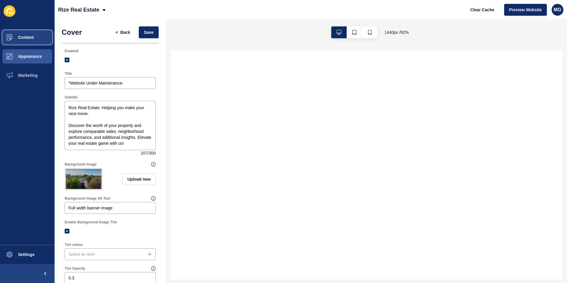
click at [33, 39] on span "Content" at bounding box center [16, 37] width 35 height 5
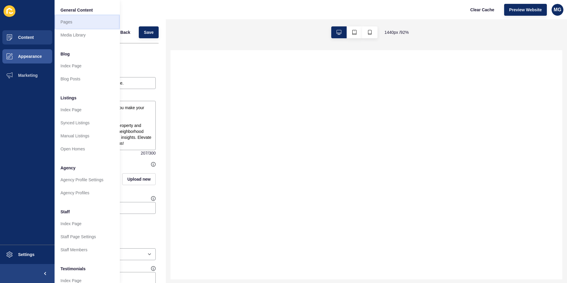
click at [73, 22] on link "Pages" at bounding box center [87, 21] width 65 height 13
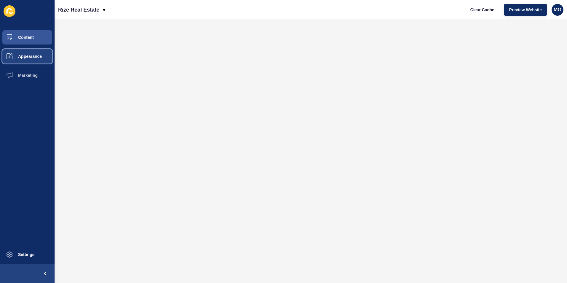
click at [35, 57] on span "Appearance" at bounding box center [20, 56] width 43 height 5
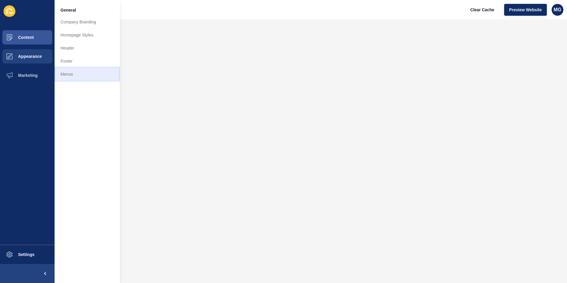
click at [73, 75] on link "Menus" at bounding box center [87, 74] width 65 height 13
